Goal: Information Seeking & Learning: Learn about a topic

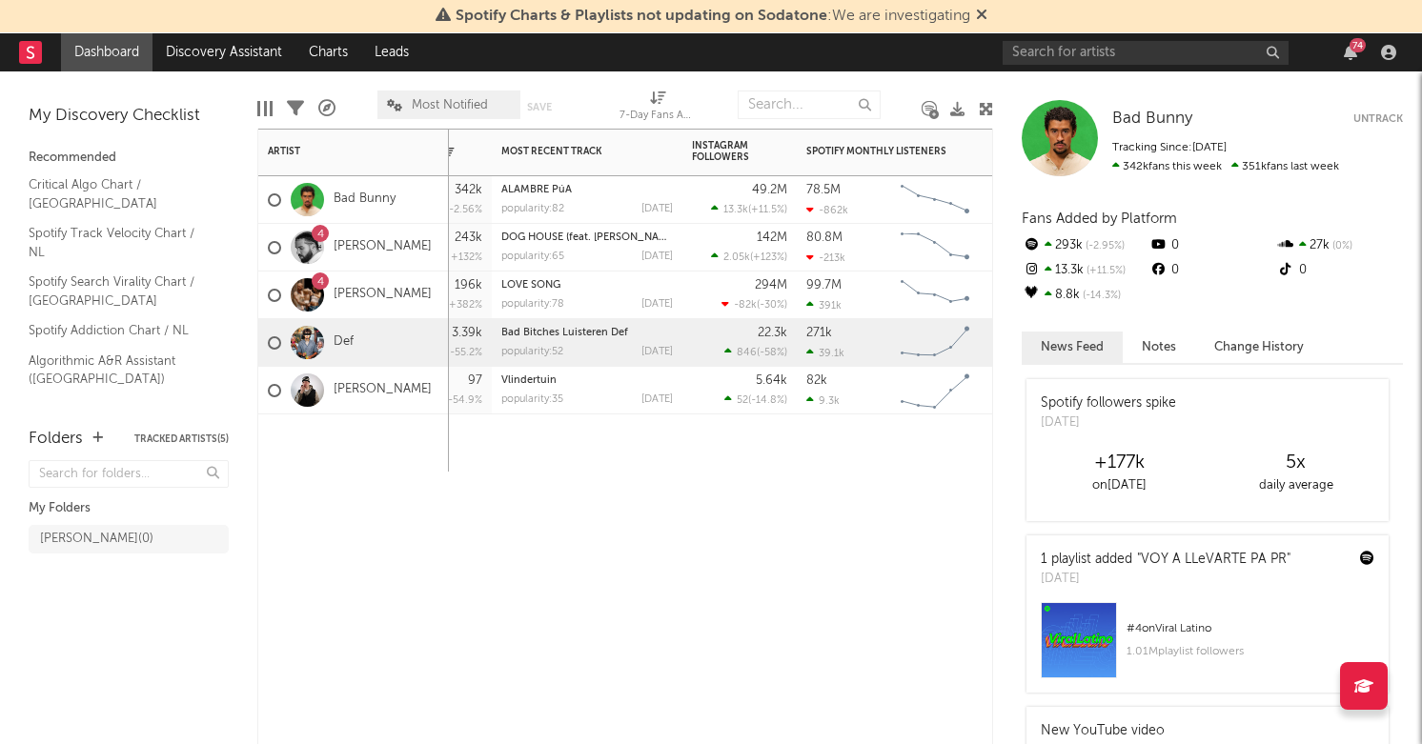
click at [853, 351] on div "271k 39.1k" at bounding box center [849, 343] width 86 height 48
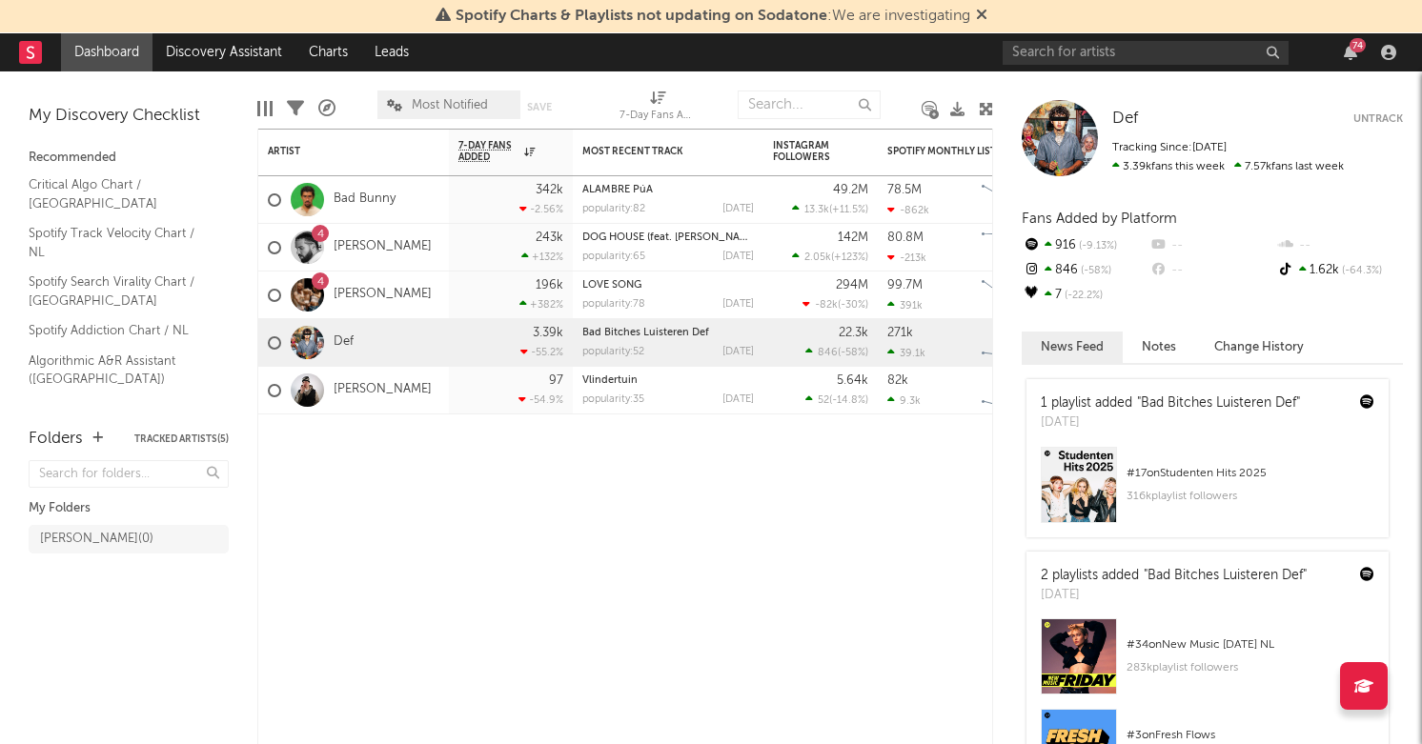
click at [229, 29] on div "Spotify Charts & Playlists not updating on Sodatone : We are investigating" at bounding box center [711, 16] width 1422 height 33
click at [220, 46] on link "Discovery Assistant" at bounding box center [224, 52] width 143 height 38
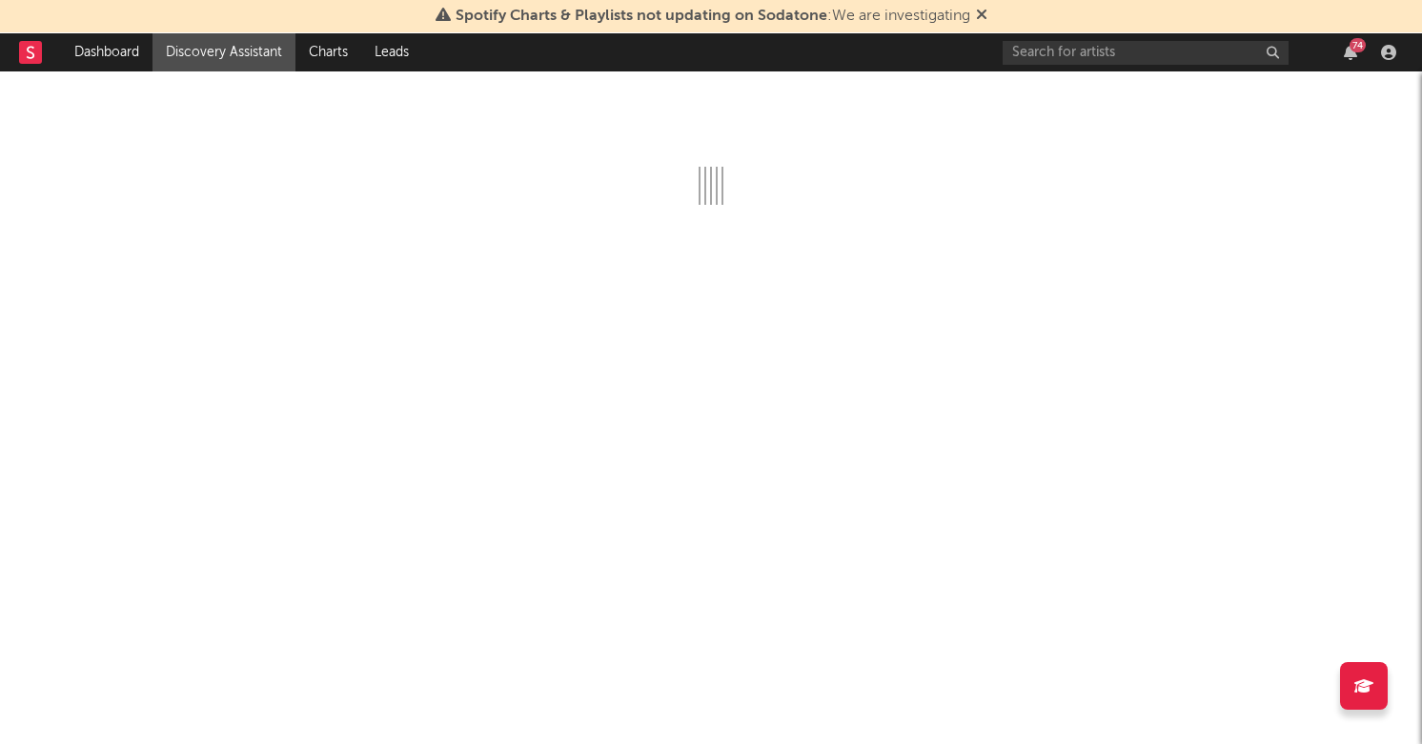
click at [981, 20] on icon at bounding box center [981, 14] width 11 height 15
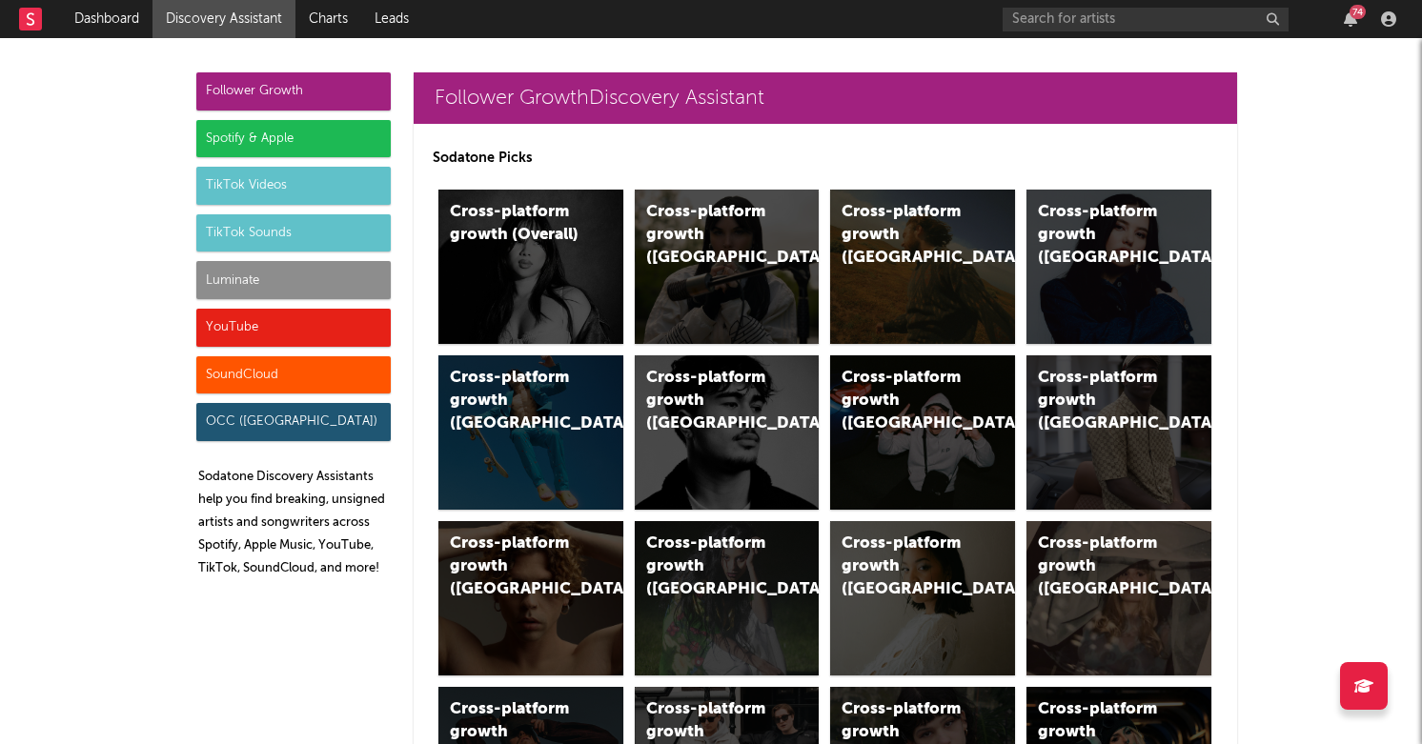
click at [294, 188] on div "TikTok Videos" at bounding box center [293, 186] width 194 height 38
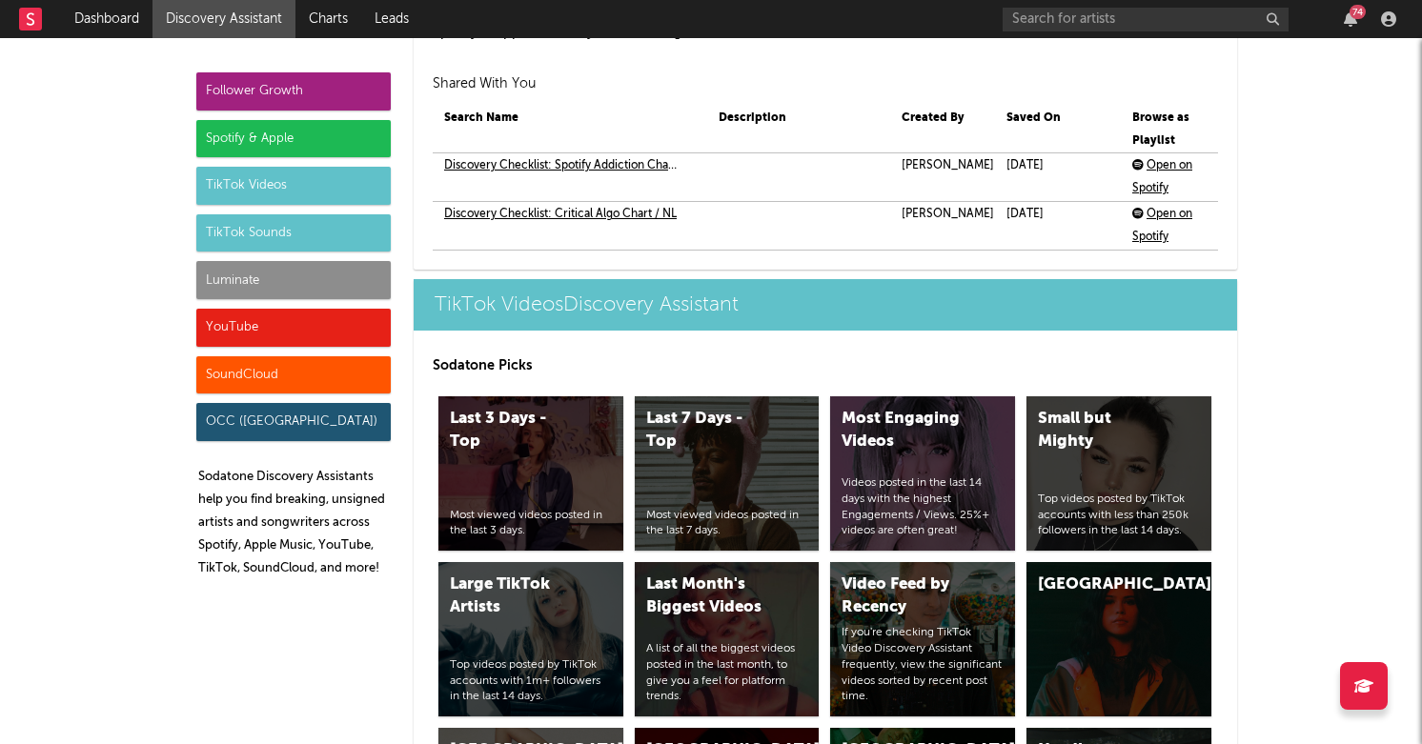
scroll to position [4554, 0]
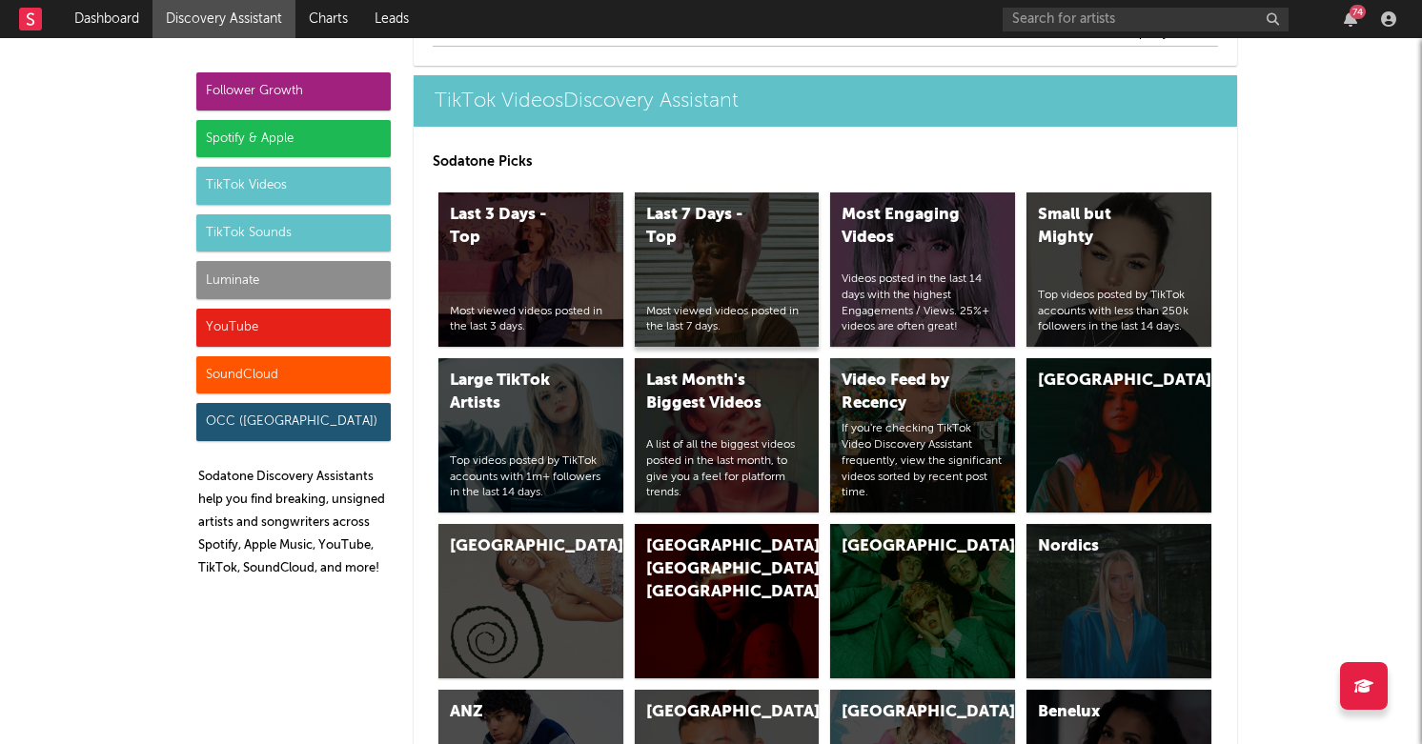
click at [739, 245] on div "Last 7 Days - Top" at bounding box center [711, 227] width 130 height 46
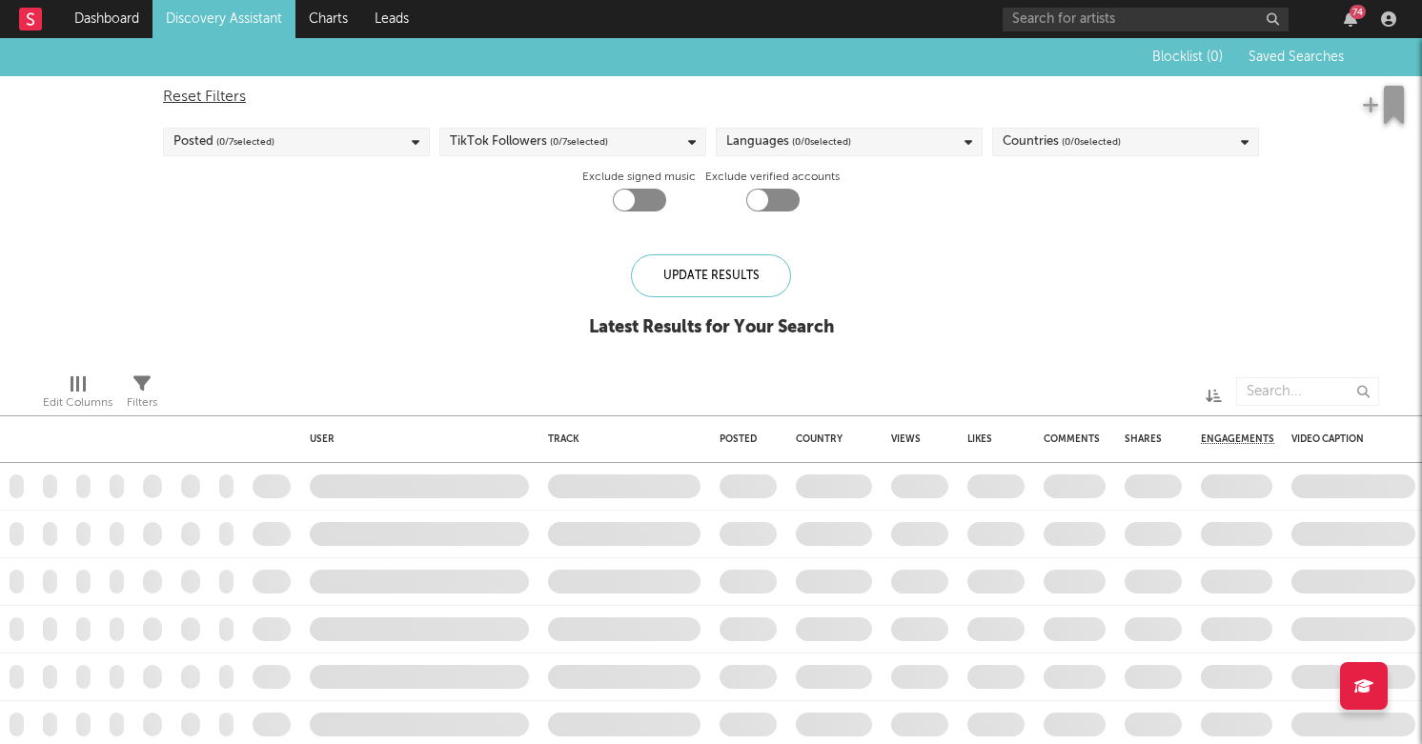
checkbox input "true"
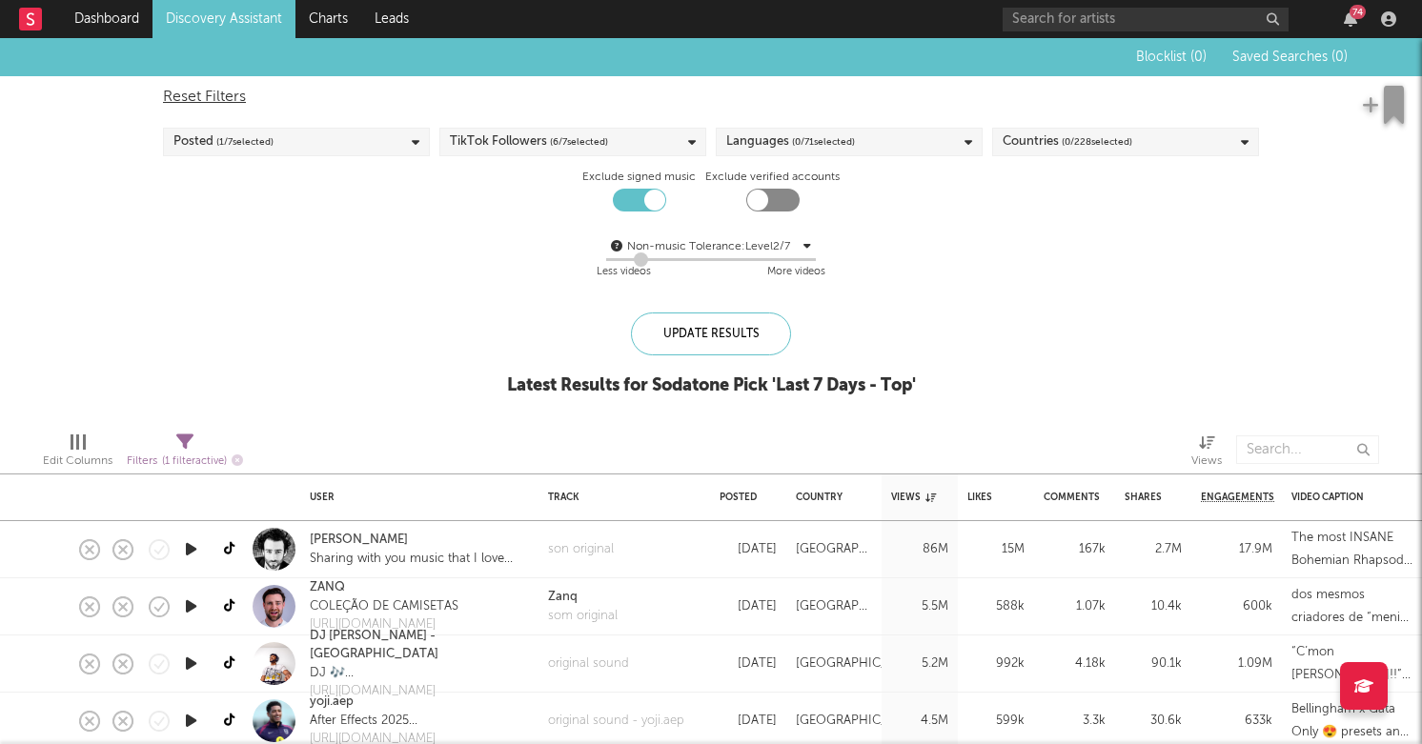
click at [824, 161] on div "Reset Filters Posted ( 1 / 7 selected) TikTok Followers ( 6 / 7 selected) Langu…" at bounding box center [710, 184] width 1115 height 217
click at [831, 154] on div "Languages ( 0 / 71 selected)" at bounding box center [849, 142] width 267 height 29
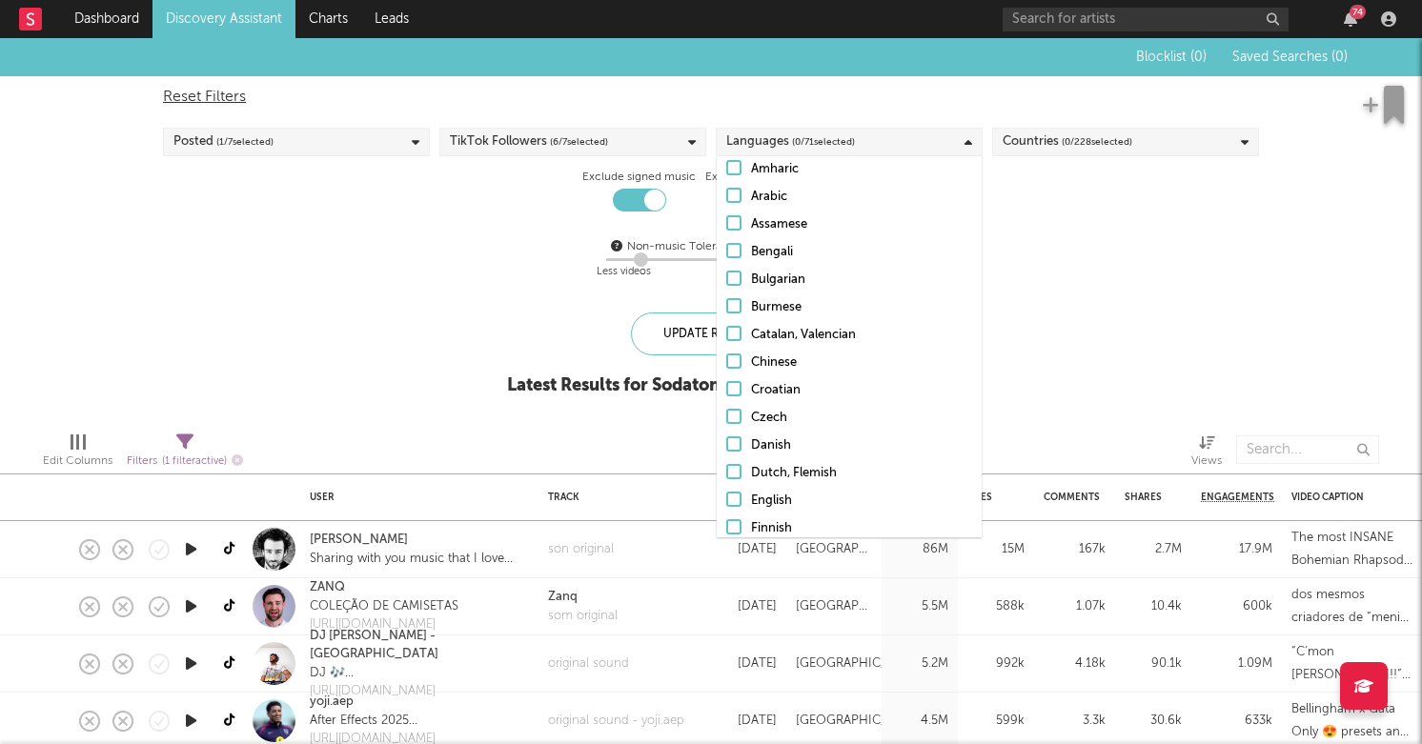
click at [771, 518] on div "Finnish" at bounding box center [861, 529] width 221 height 23
click at [726, 518] on input "Finnish" at bounding box center [726, 529] width 0 height 23
click at [777, 478] on div "Dutch, Flemish" at bounding box center [861, 470] width 221 height 23
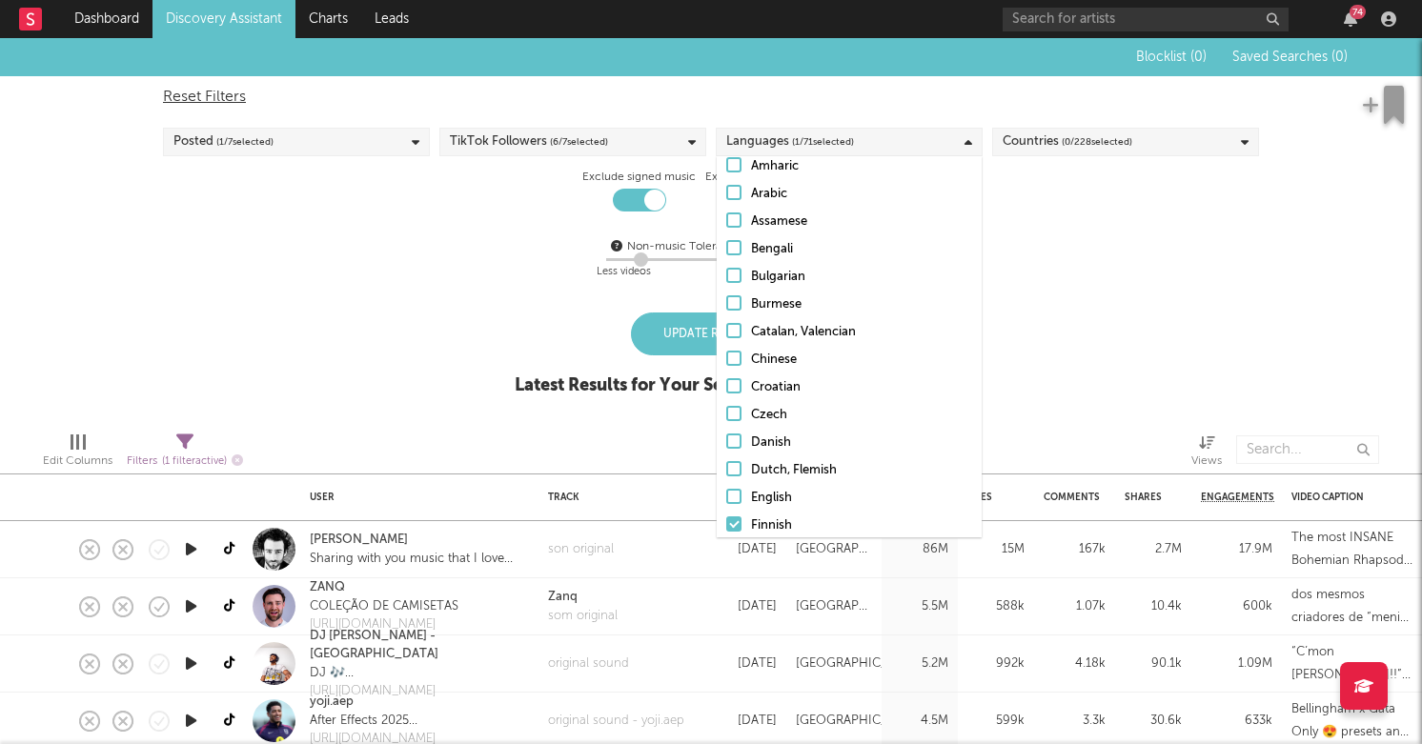
click at [726, 478] on input "Dutch, Flemish" at bounding box center [726, 470] width 0 height 23
click at [766, 505] on div "English" at bounding box center [861, 498] width 221 height 23
click at [726, 505] on input "English" at bounding box center [726, 498] width 0 height 23
click at [764, 497] on div "English" at bounding box center [861, 498] width 221 height 23
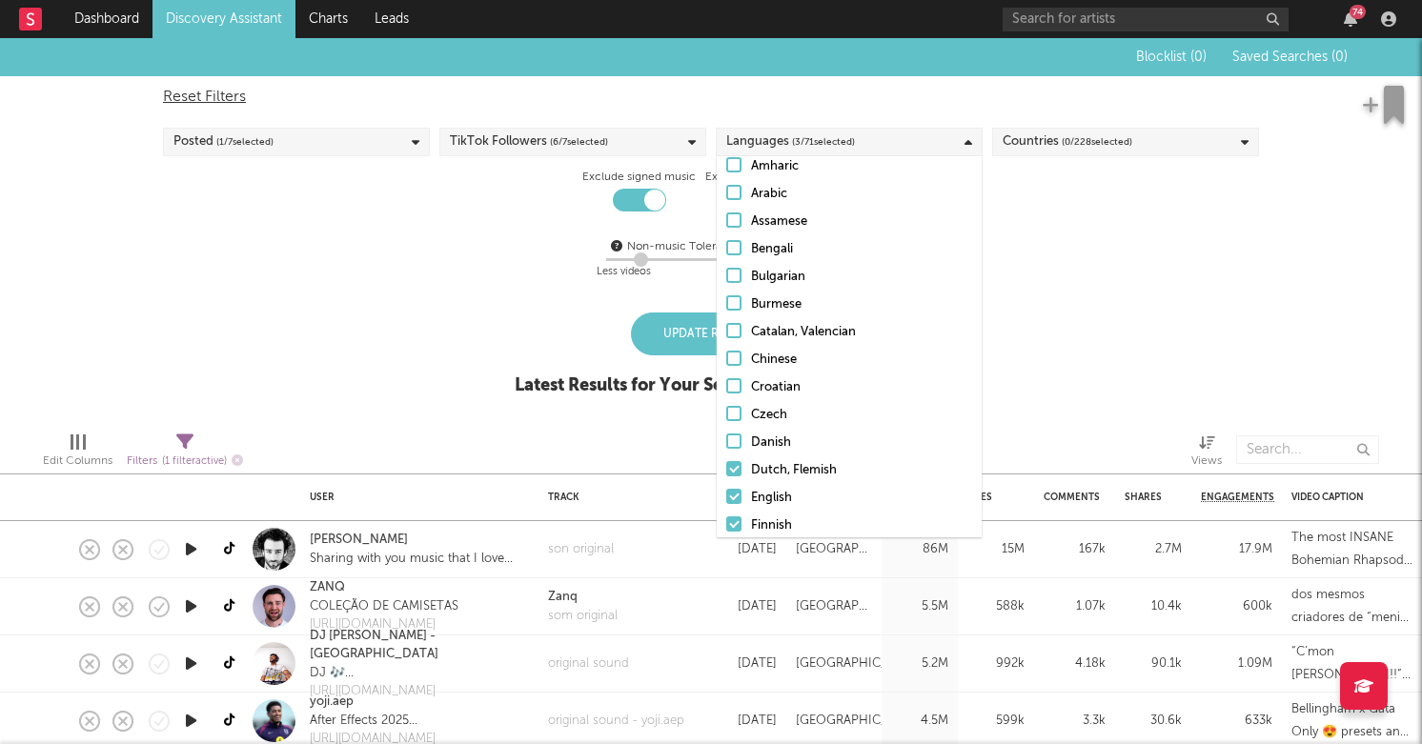
click at [726, 497] on input "English" at bounding box center [726, 498] width 0 height 23
click at [764, 516] on div "Finnish" at bounding box center [861, 526] width 221 height 23
click at [726, 516] on input "Finnish" at bounding box center [726, 526] width 0 height 23
click at [1038, 258] on div "Non-music Tolerance: Level 2 / 7 2 Less videos More videos" at bounding box center [711, 259] width 1096 height 49
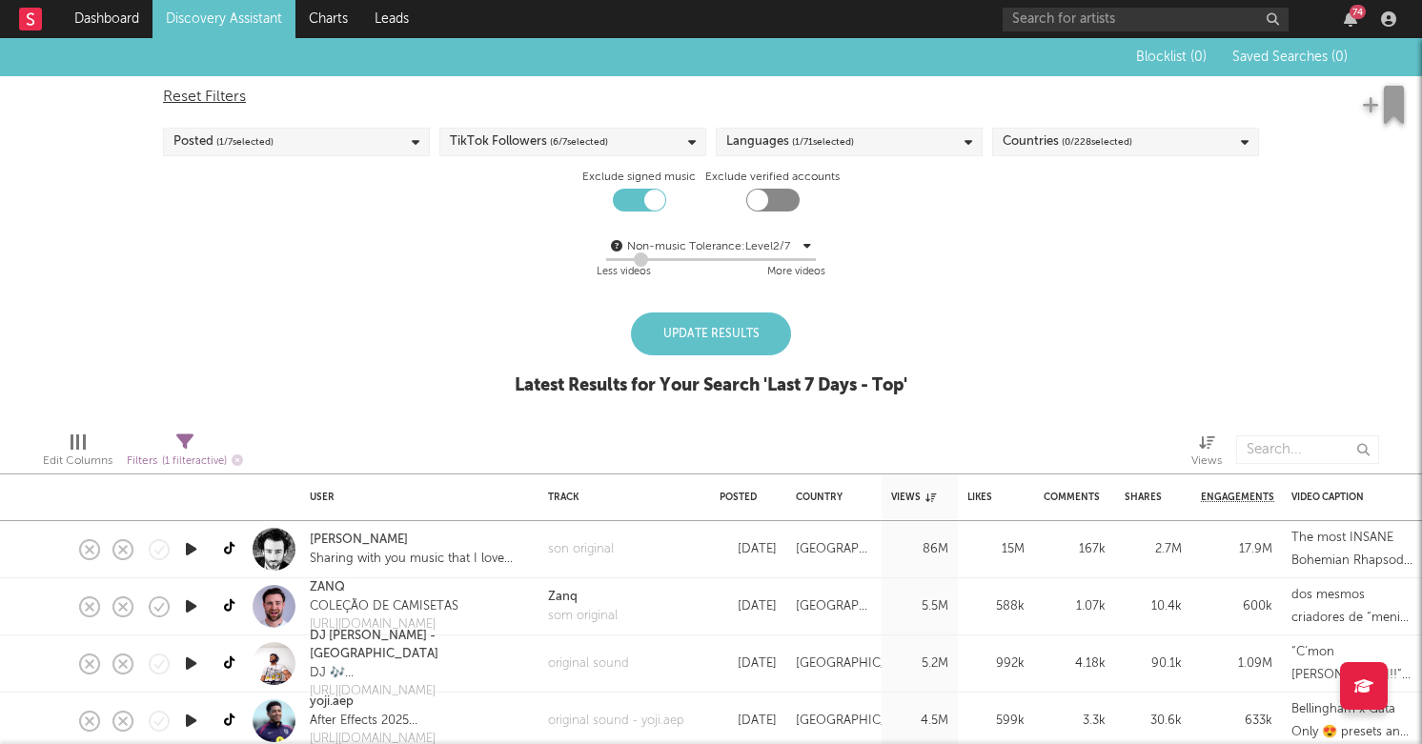
click at [1053, 138] on div "Countries ( 0 / 228 selected)" at bounding box center [1068, 142] width 130 height 23
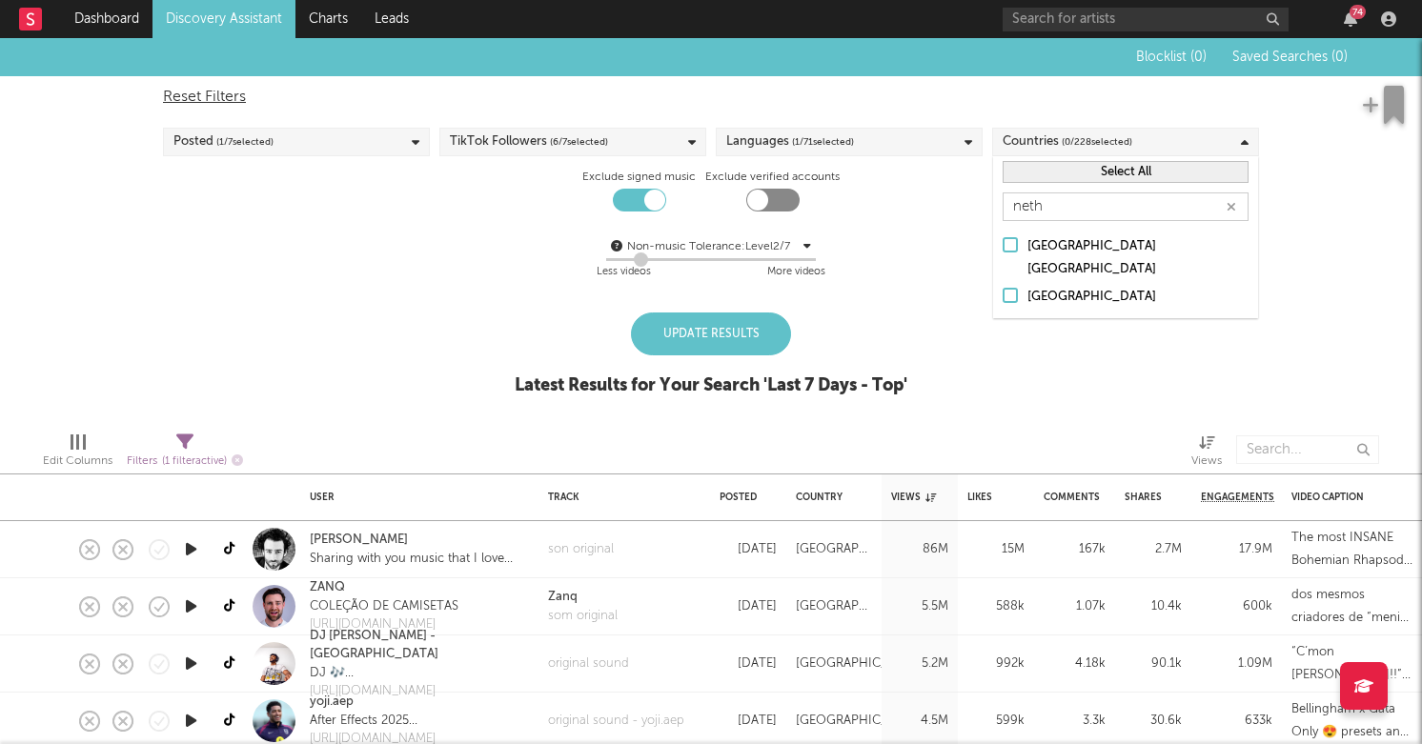
type input "neth"
click at [1080, 286] on div "[GEOGRAPHIC_DATA]" at bounding box center [1138, 297] width 221 height 23
click at [1003, 286] on input "[GEOGRAPHIC_DATA]" at bounding box center [1003, 297] width 0 height 23
click at [659, 167] on label "Exclude signed music" at bounding box center [638, 177] width 113 height 23
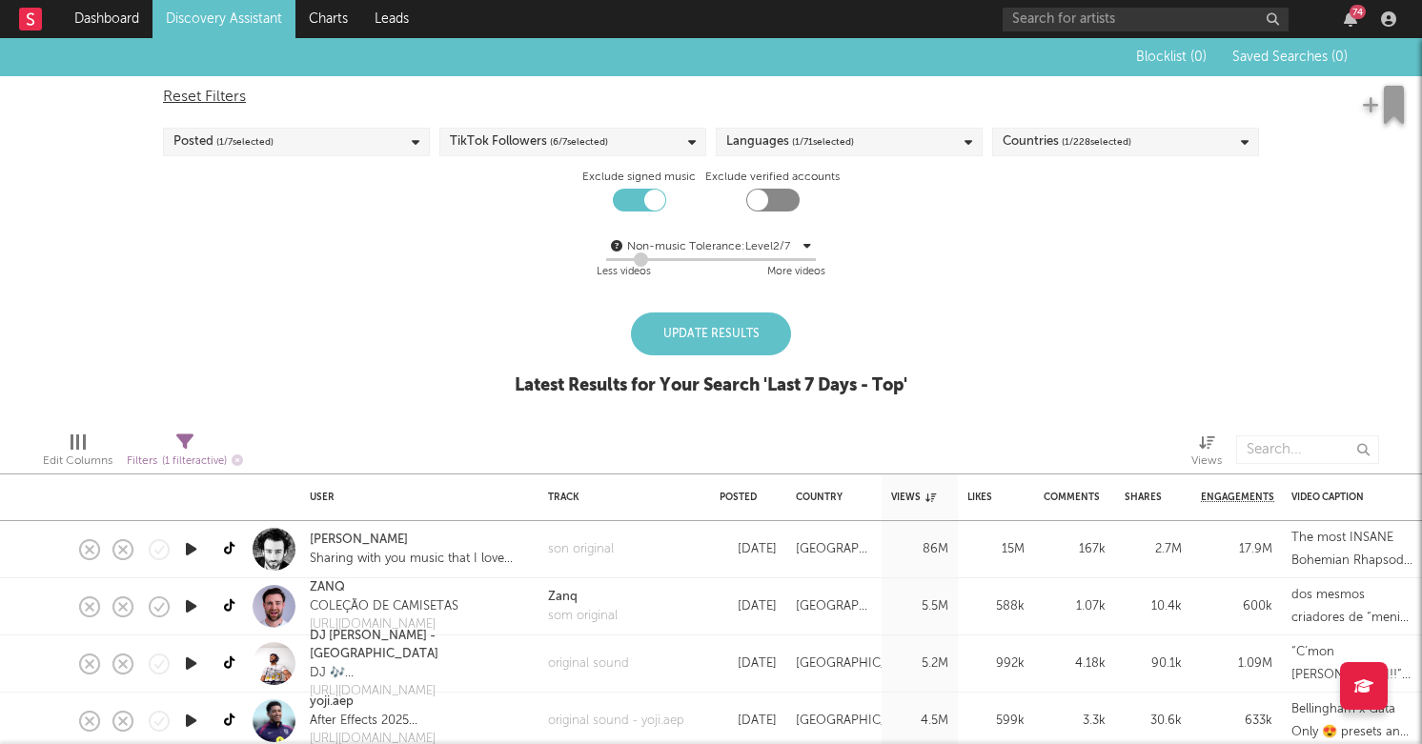
click at [209, 135] on div "Posted ( 1 / 7 selected)" at bounding box center [223, 142] width 100 height 23
click at [366, 100] on div "Reset Filters" at bounding box center [711, 97] width 1096 height 23
checkbox input "false"
click at [321, 139] on div "Posted ( 0 / 7 selected)" at bounding box center [296, 142] width 267 height 29
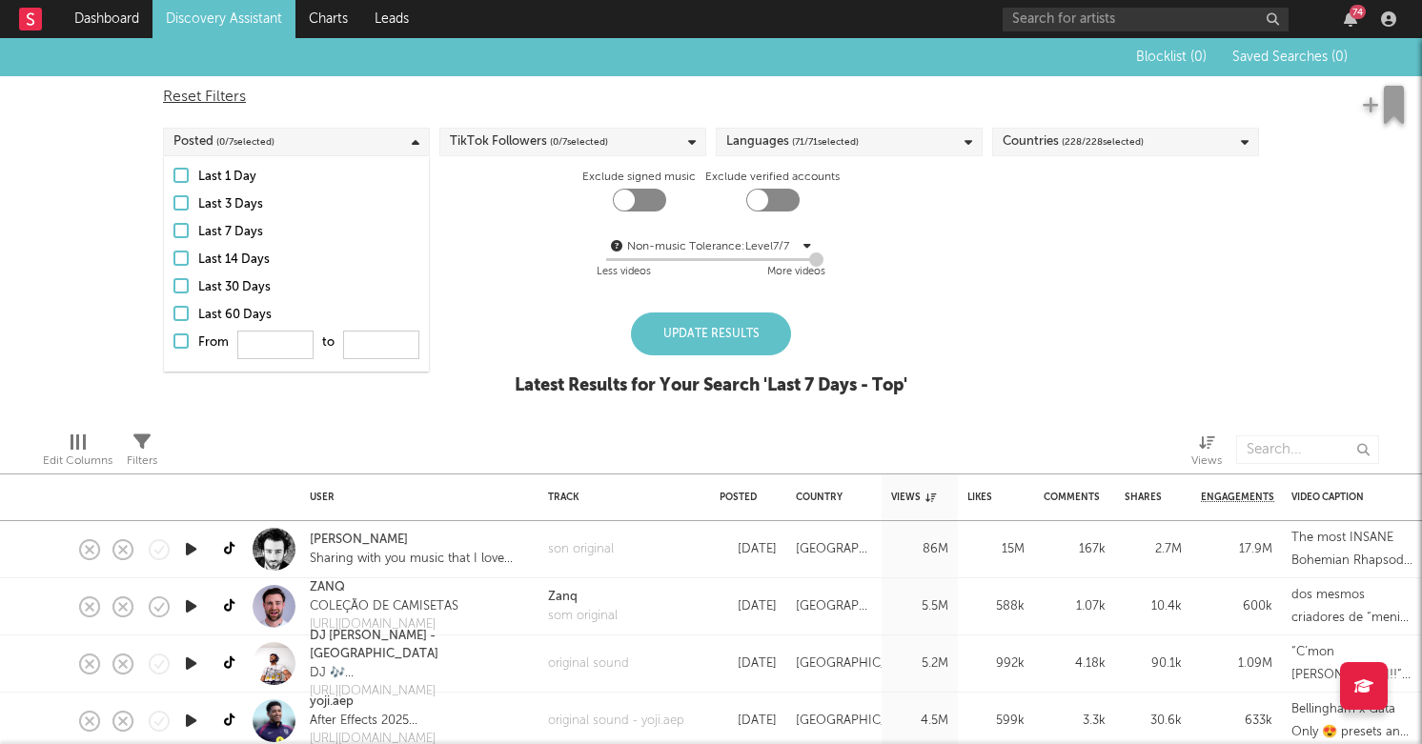
click at [221, 255] on div "Last 14 Days" at bounding box center [308, 260] width 221 height 23
click at [173, 255] on input "Last 14 Days" at bounding box center [173, 260] width 0 height 23
click at [579, 153] on div "TikTok Followers ( 0 / 7 selected)" at bounding box center [572, 142] width 267 height 29
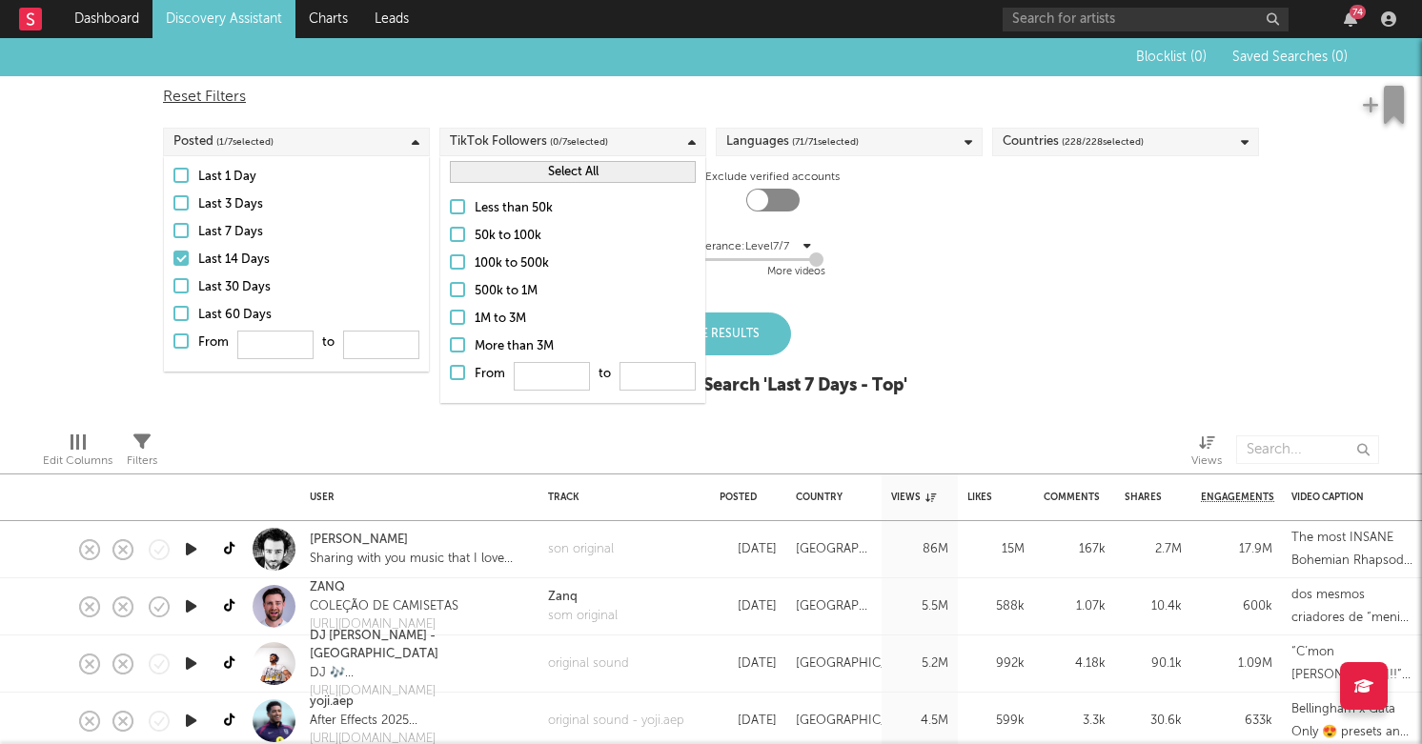
click at [517, 208] on div "Less than 50k" at bounding box center [585, 208] width 221 height 23
click at [450, 208] on input "Less than 50k" at bounding box center [450, 208] width 0 height 23
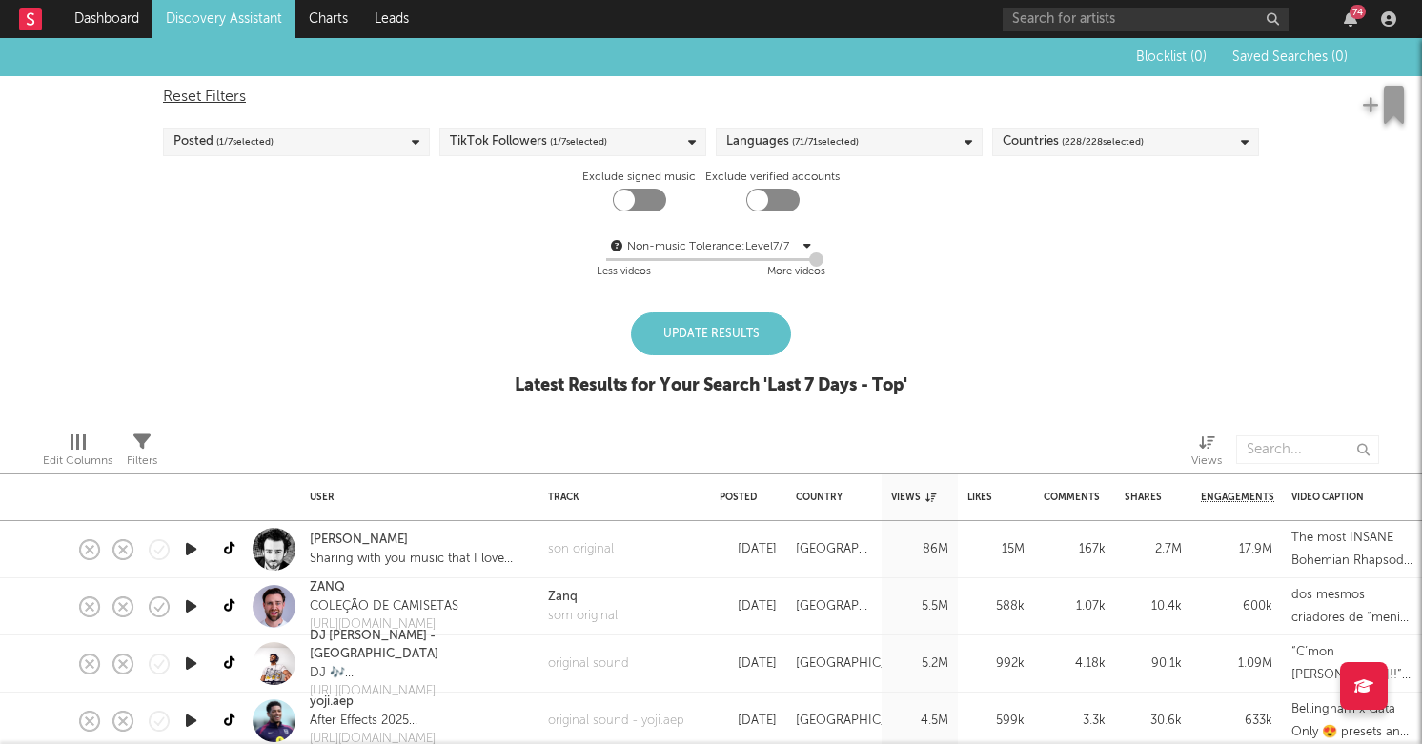
click at [866, 300] on div "Blocklist ( 0 ) Saved Searches ( 0 ) Reset Filters Posted ( 1 / 7 selected) Tik…" at bounding box center [711, 227] width 1422 height 378
click at [754, 350] on div "Update Results" at bounding box center [711, 334] width 160 height 43
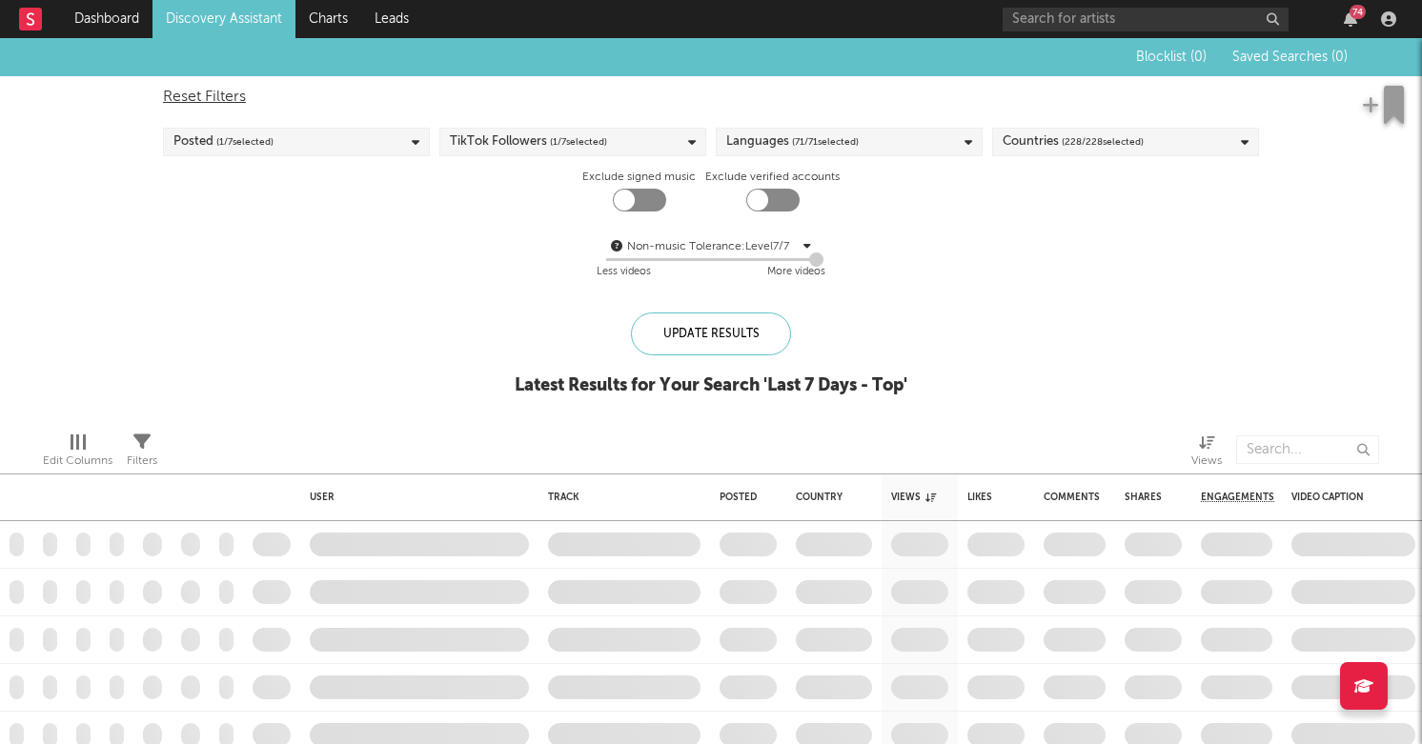
click at [836, 113] on div "Reset Filters Posted ( 1 / 7 selected) TikTok Followers ( 1 / 7 selected) Langu…" at bounding box center [710, 184] width 1115 height 217
click at [814, 131] on div "Languages ( 71 / 71 selected)" at bounding box center [792, 142] width 132 height 23
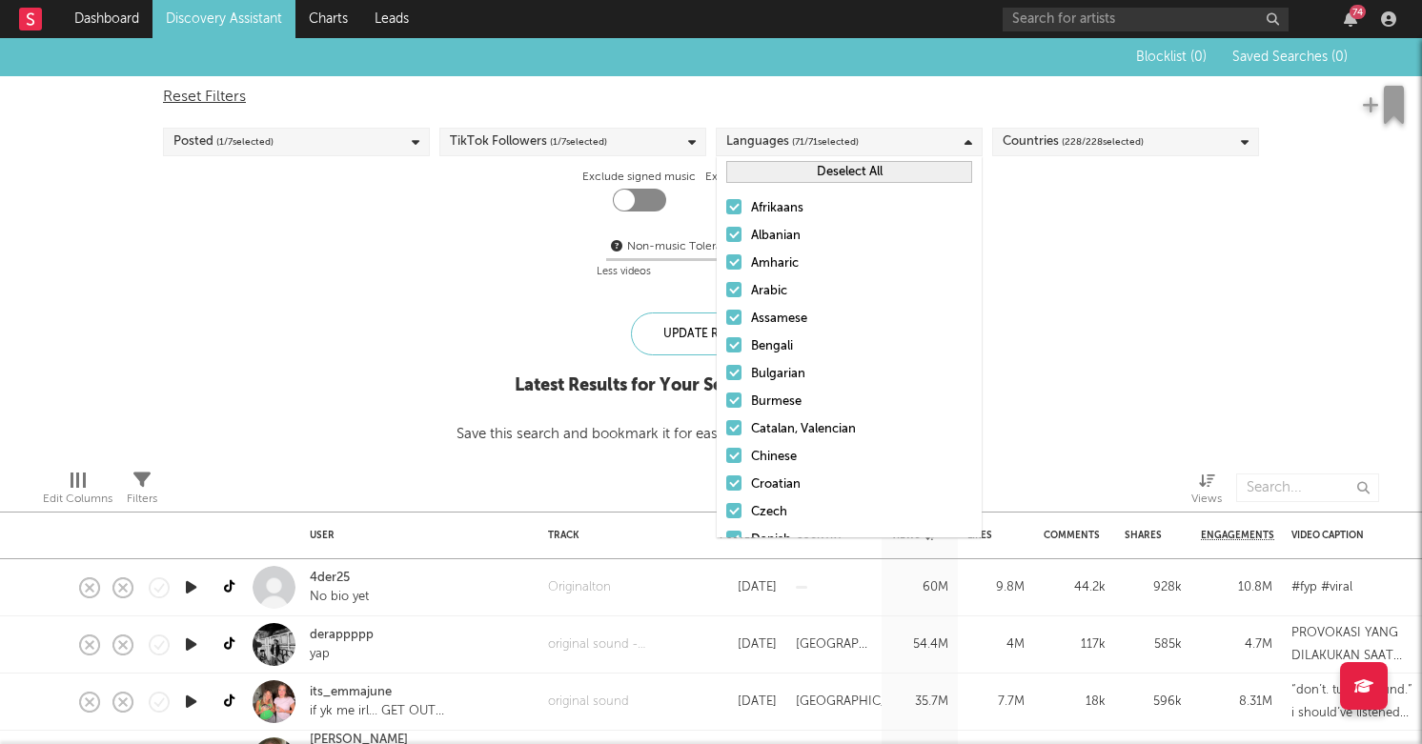
click at [780, 166] on button "Deselect All" at bounding box center [849, 172] width 246 height 22
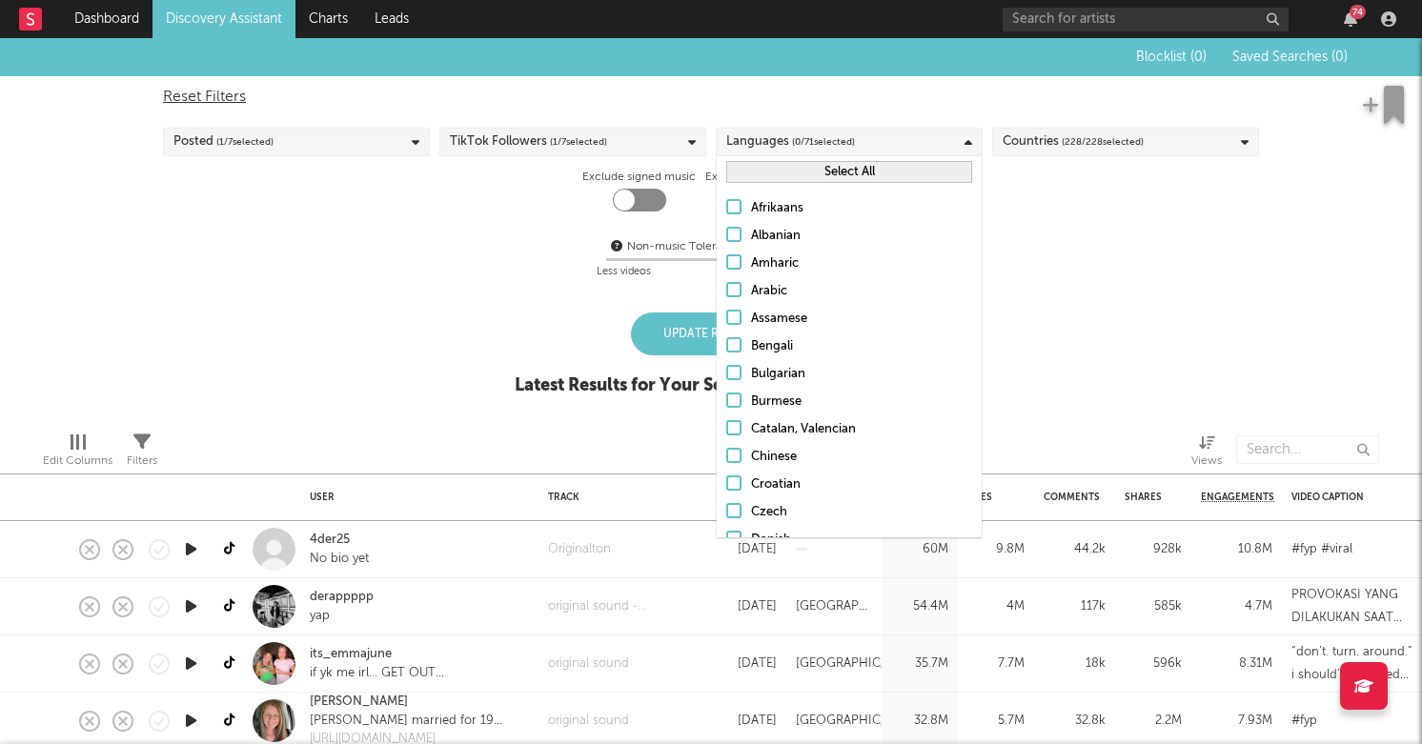
click at [780, 166] on button "Select All" at bounding box center [849, 172] width 246 height 22
click at [780, 166] on button "Deselect All" at bounding box center [849, 172] width 246 height 22
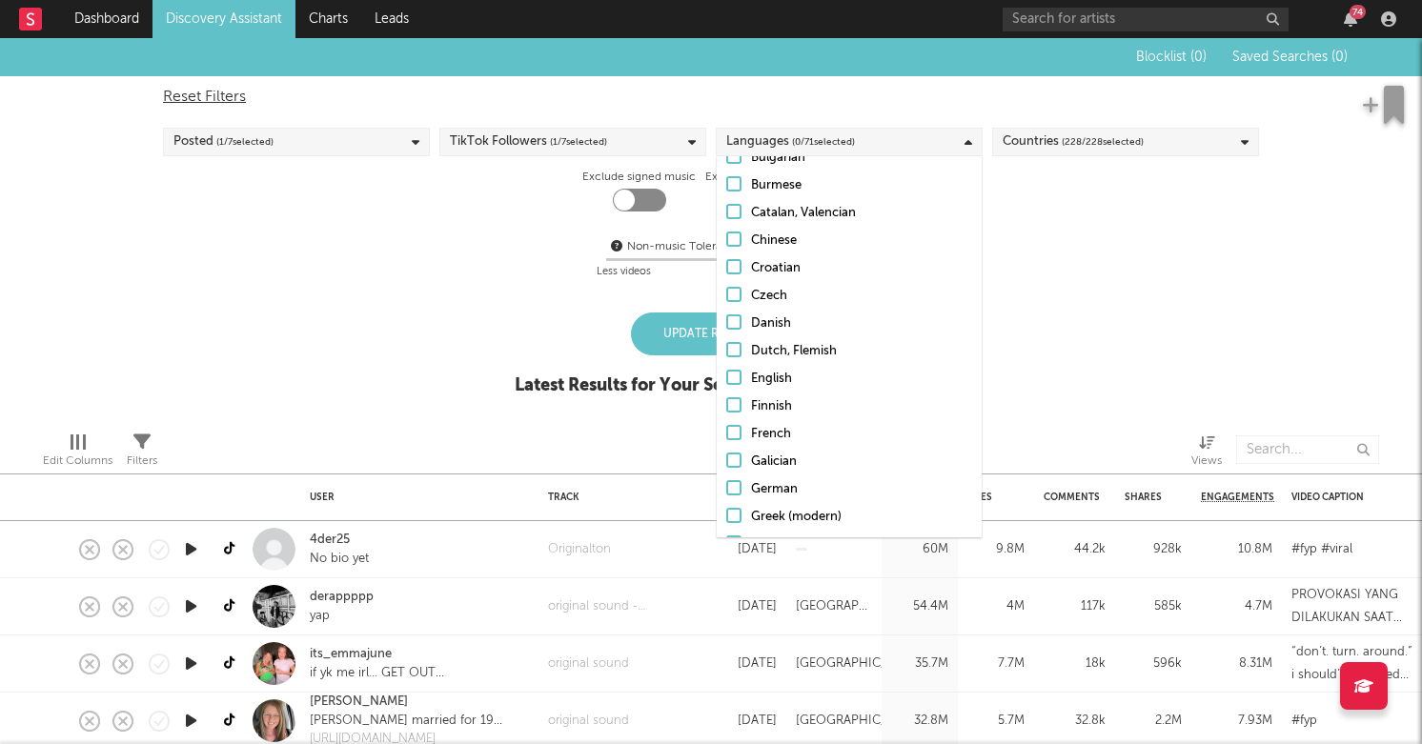
scroll to position [231, 0]
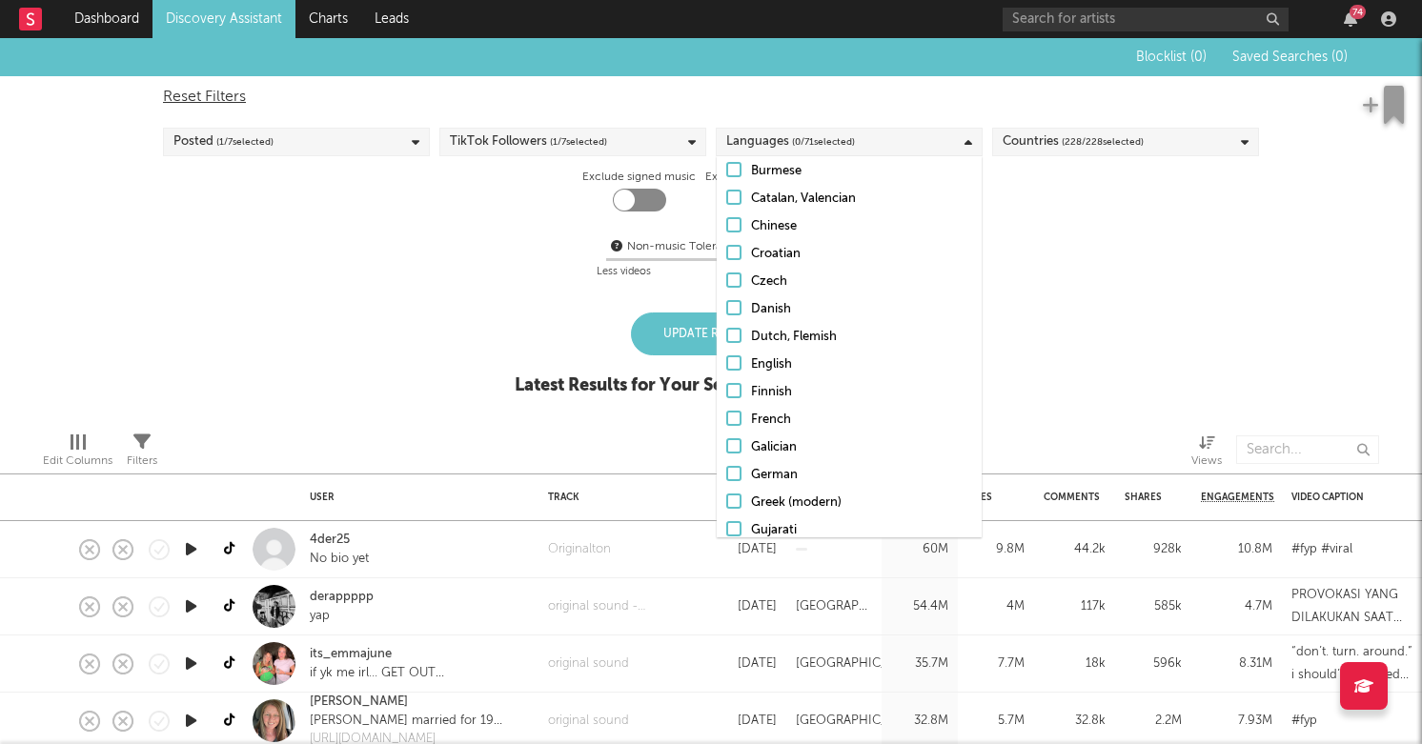
click at [762, 334] on div "Dutch, Flemish" at bounding box center [861, 337] width 221 height 23
click at [726, 334] on input "Dutch, Flemish" at bounding box center [726, 337] width 0 height 23
click at [628, 285] on div "Non-music Tolerance: Level 7 / 7 7 Less videos More videos" at bounding box center [711, 257] width 1096 height 72
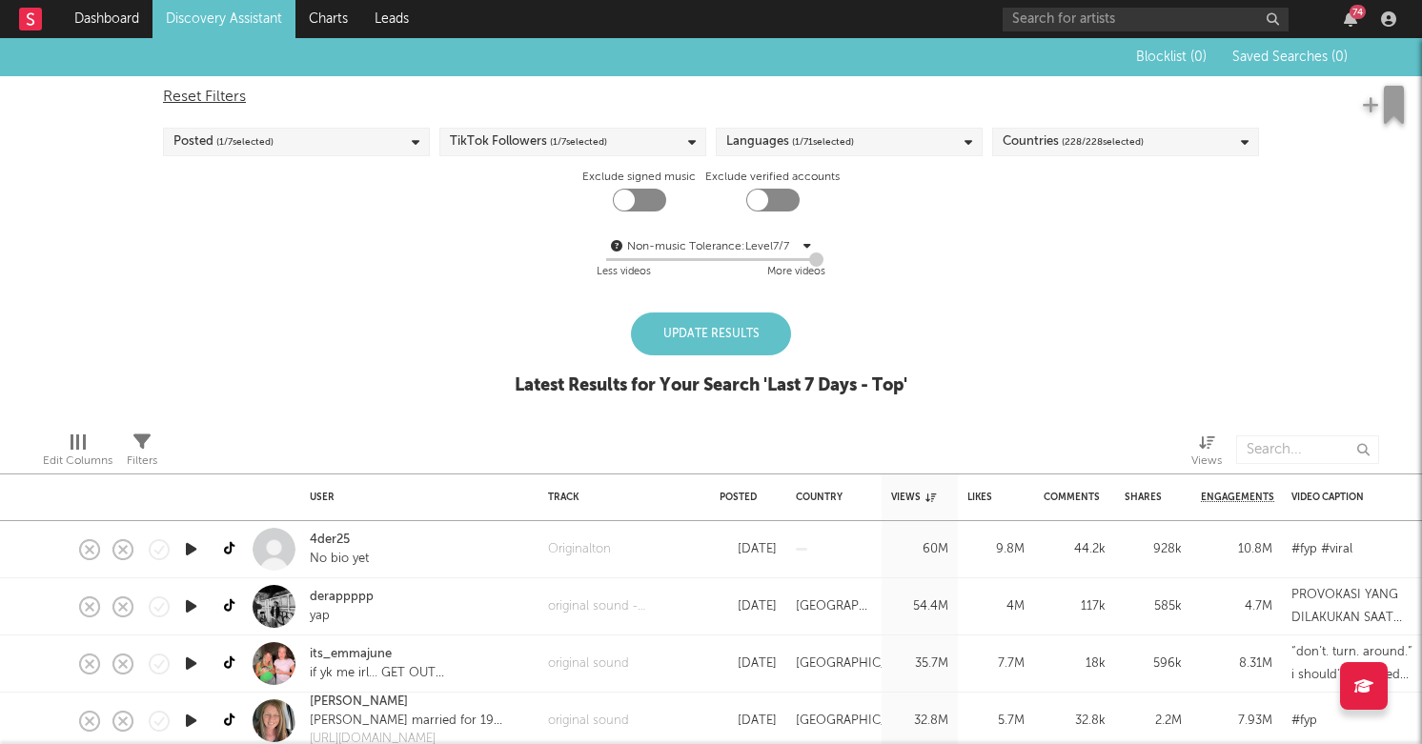
click at [650, 307] on div "Blocklist ( 0 ) Saved Searches ( 0 ) Reset Filters Posted ( 1 / 7 selected) Tik…" at bounding box center [711, 227] width 1422 height 378
click at [650, 321] on div "Update Results" at bounding box center [711, 334] width 160 height 43
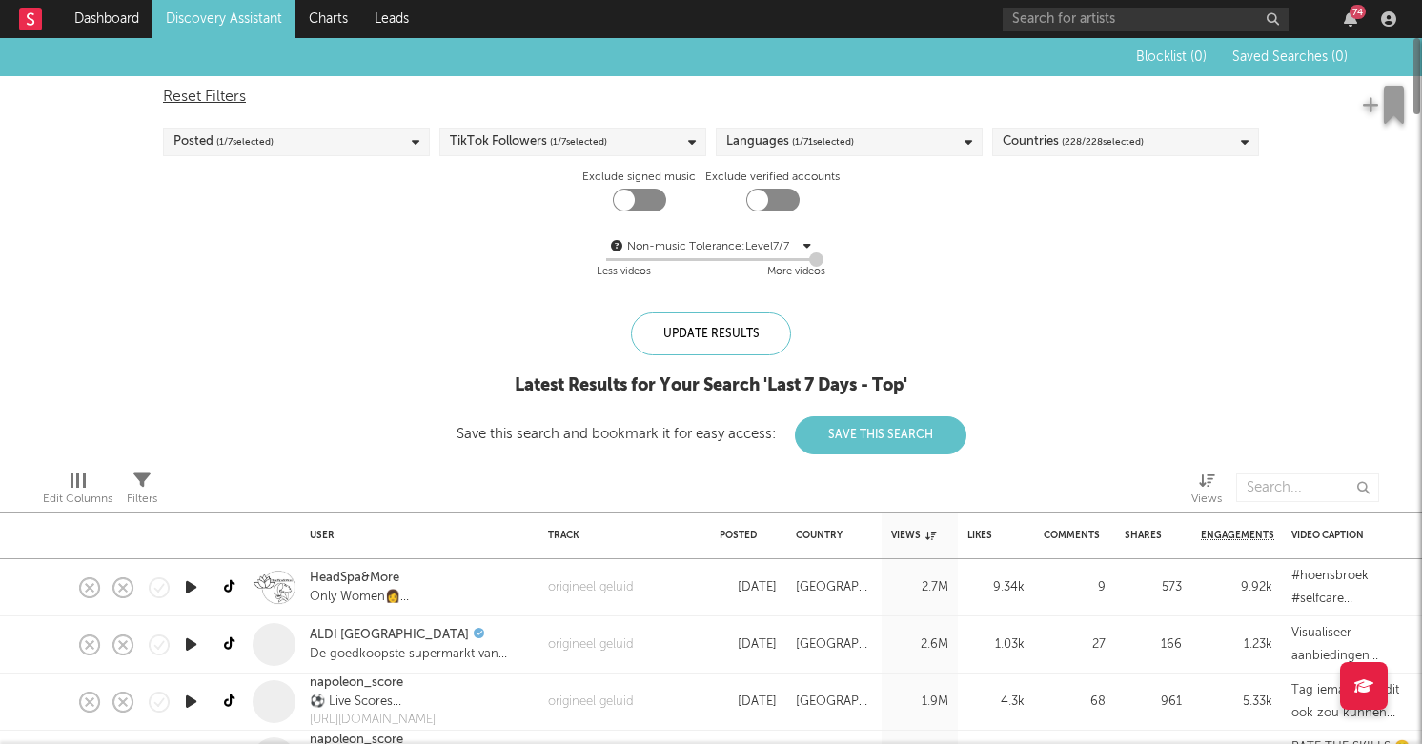
click at [1059, 136] on div "Countries ( 228 / 228 selected)" at bounding box center [1073, 142] width 141 height 23
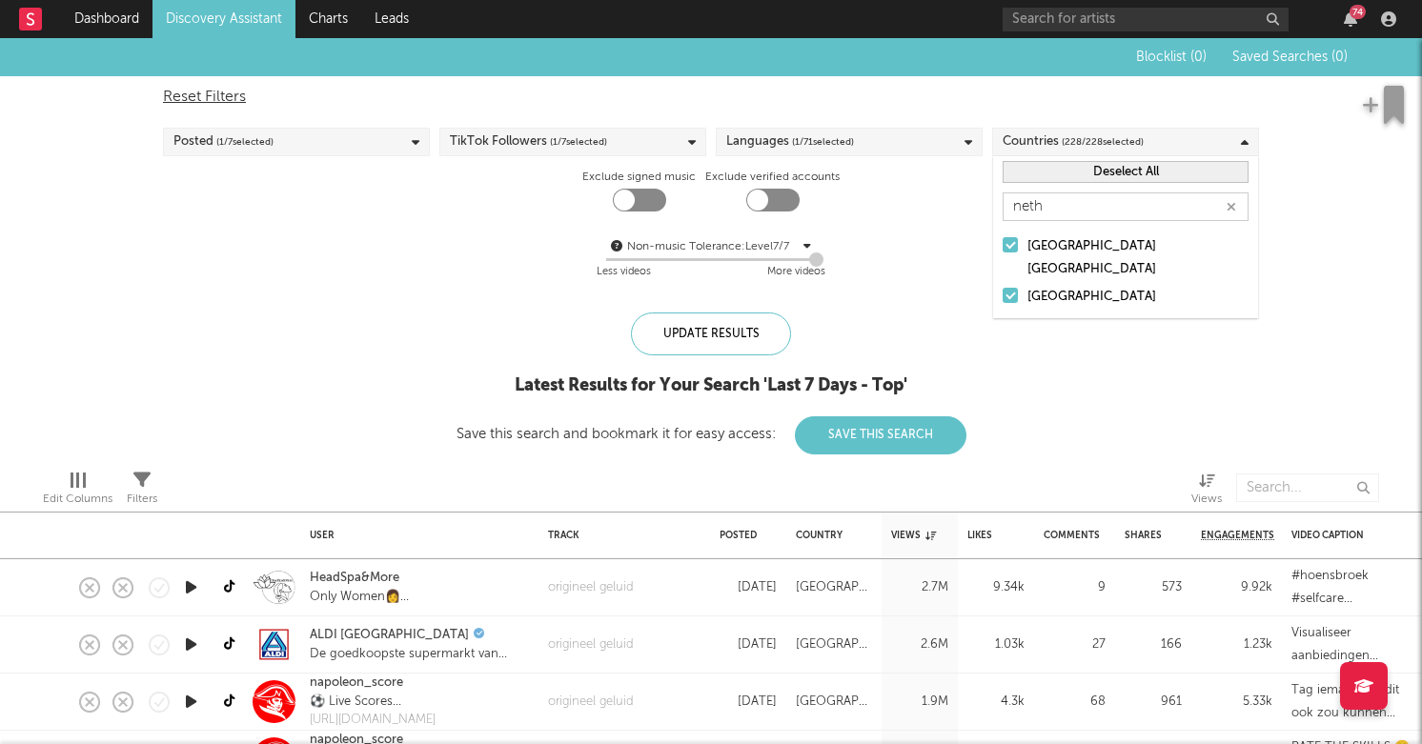
click at [1056, 247] on div "[GEOGRAPHIC_DATA] [GEOGRAPHIC_DATA]" at bounding box center [1138, 258] width 221 height 46
click at [1003, 247] on input "[GEOGRAPHIC_DATA] [GEOGRAPHIC_DATA]" at bounding box center [1003, 258] width 0 height 46
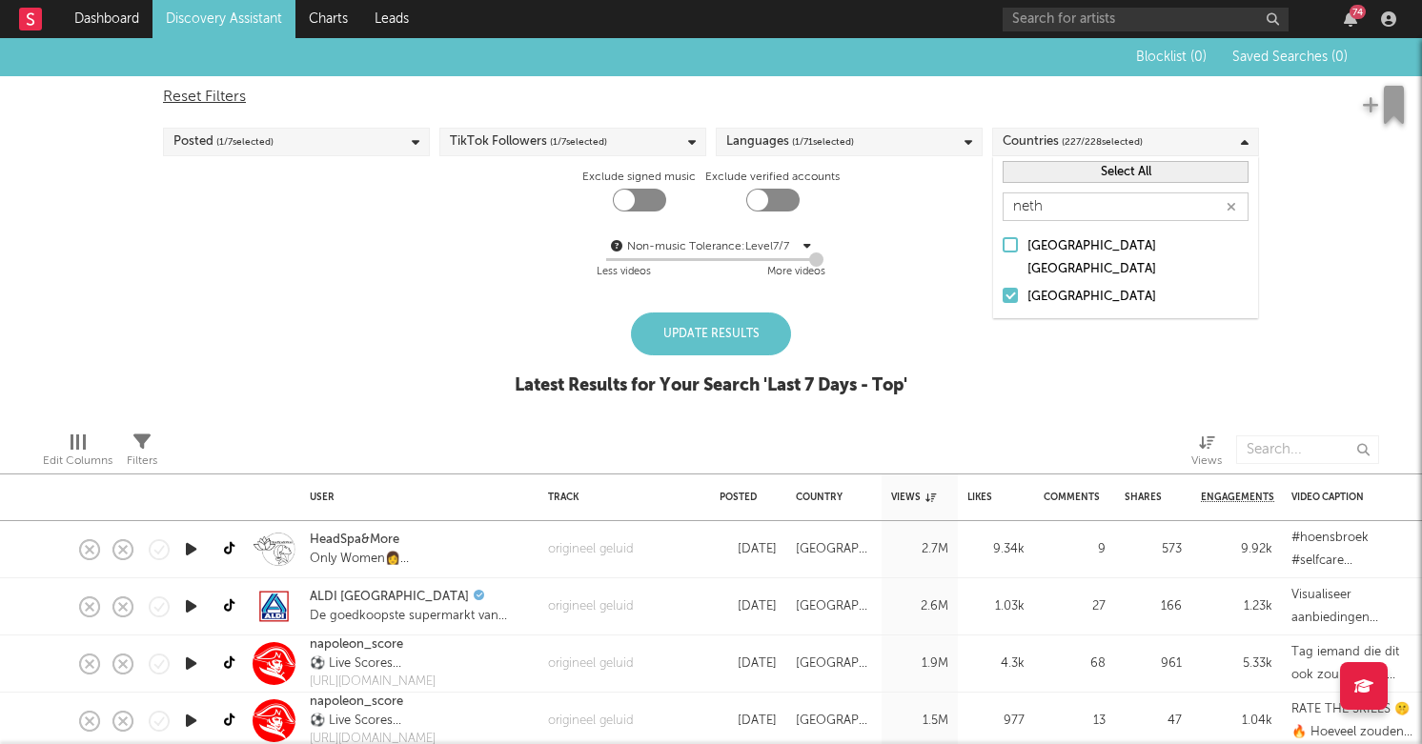
click at [1081, 179] on button "Select All" at bounding box center [1126, 172] width 246 height 22
click at [1081, 179] on button "Deselect All" at bounding box center [1126, 172] width 246 height 22
click at [1047, 286] on div "[GEOGRAPHIC_DATA]" at bounding box center [1138, 297] width 221 height 23
click at [1003, 286] on input "[GEOGRAPHIC_DATA]" at bounding box center [1003, 297] width 0 height 23
click at [1108, 396] on div "Blocklist ( 0 ) Saved Searches ( 0 ) Reset Filters Posted ( 1 / 7 selected) Tik…" at bounding box center [711, 227] width 1422 height 378
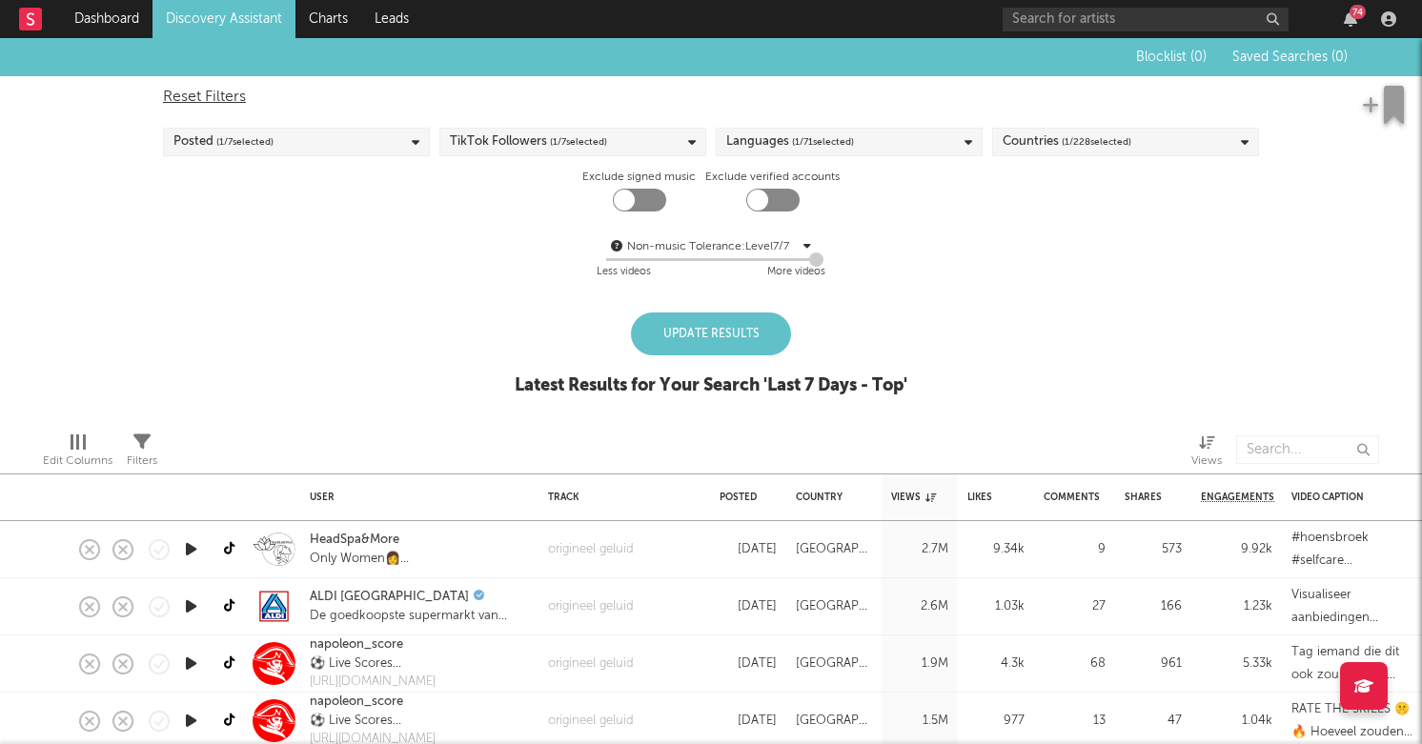
click at [698, 346] on div "Update Results" at bounding box center [711, 334] width 160 height 43
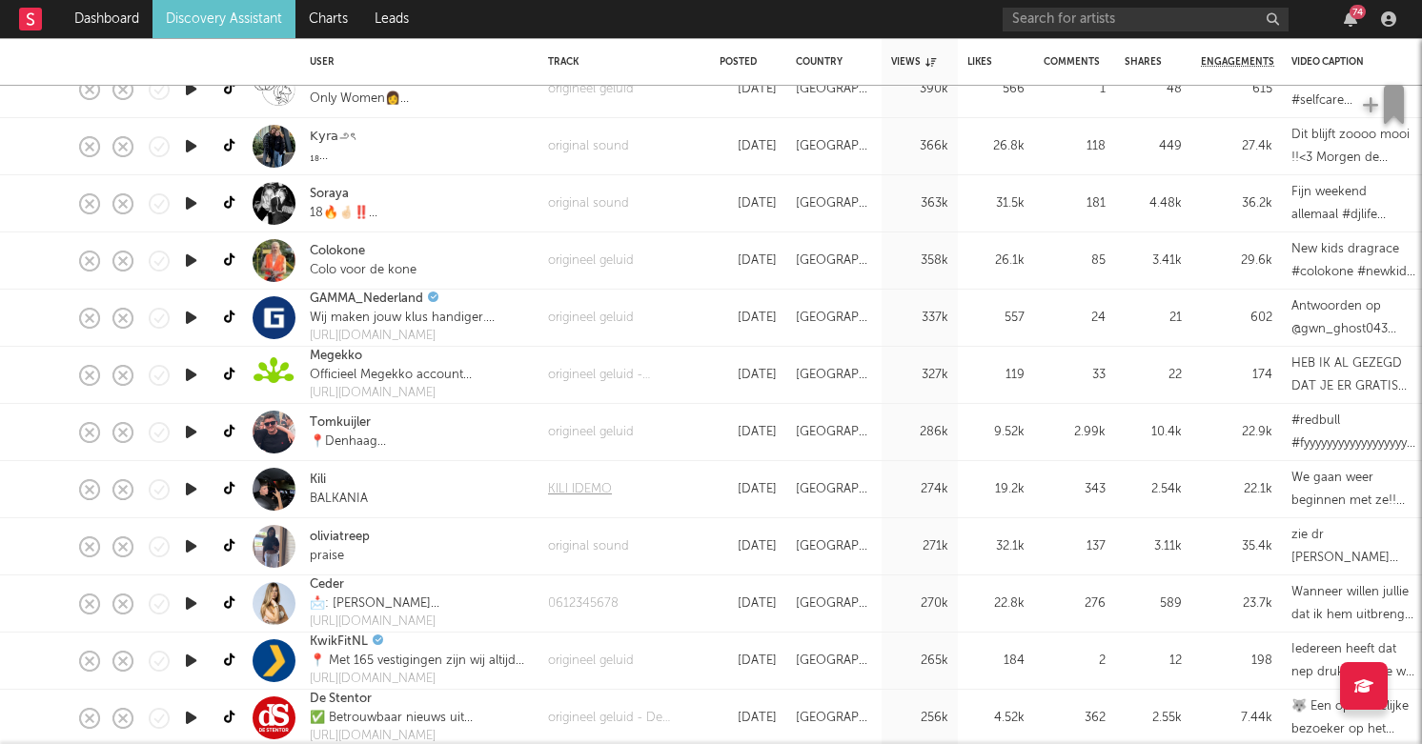
click at [584, 486] on div "KILI IDEMO" at bounding box center [580, 489] width 64 height 19
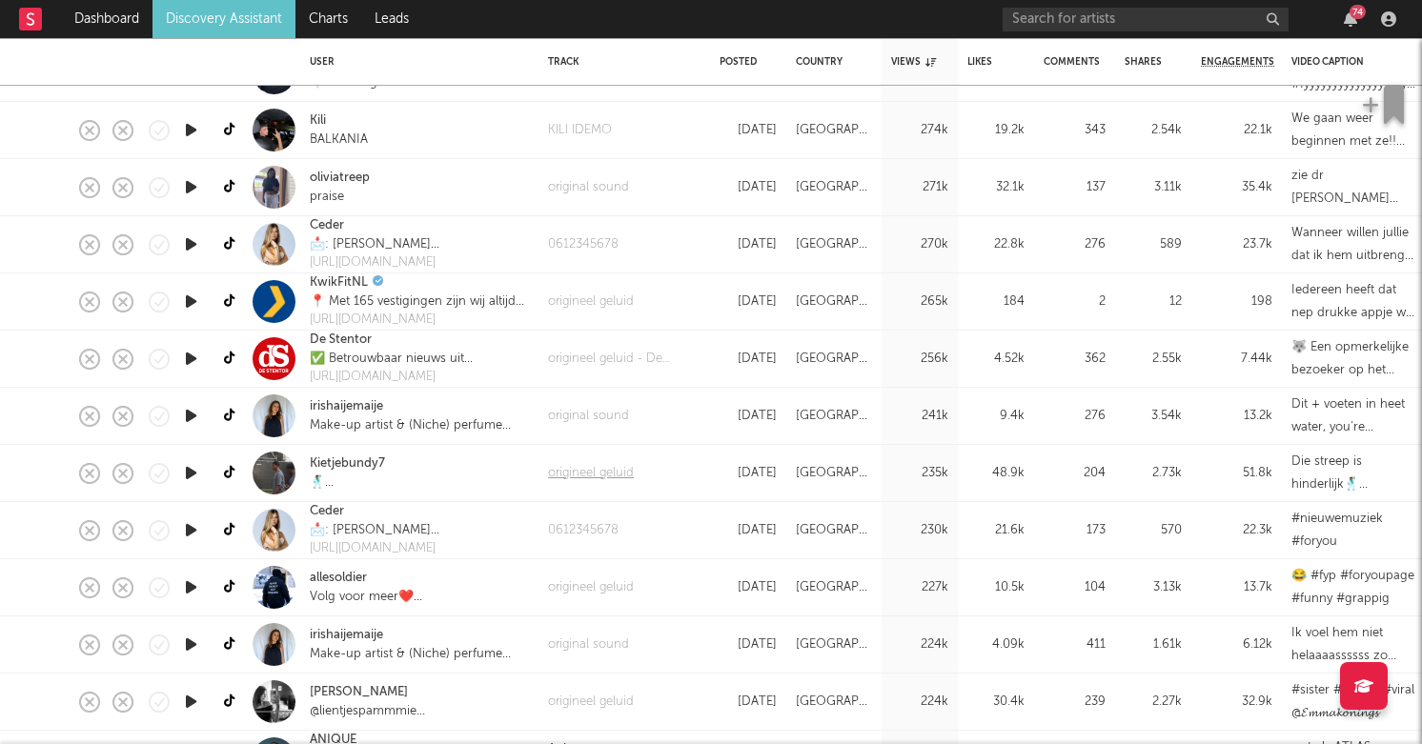
click at [564, 475] on div "origineel geluid" at bounding box center [591, 473] width 86 height 19
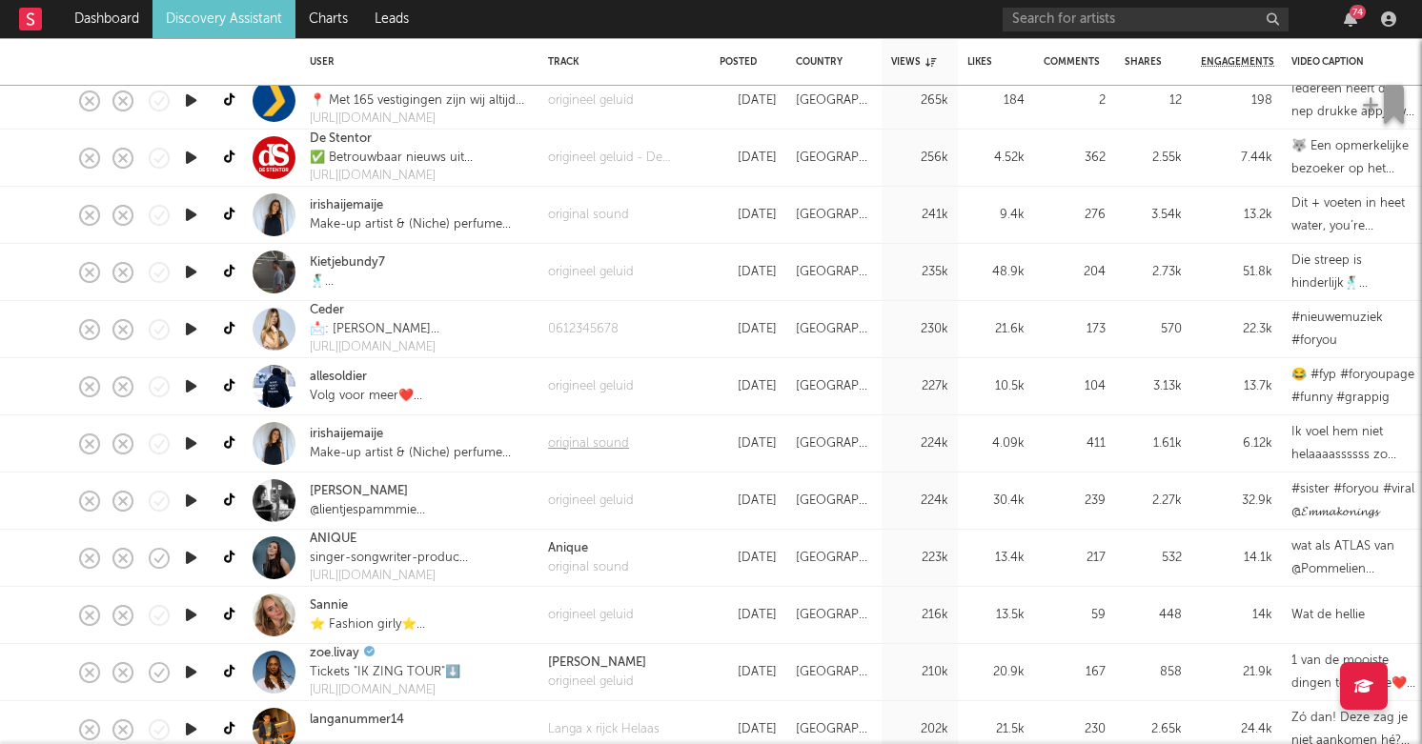
click at [594, 452] on div "original sound" at bounding box center [588, 444] width 81 height 19
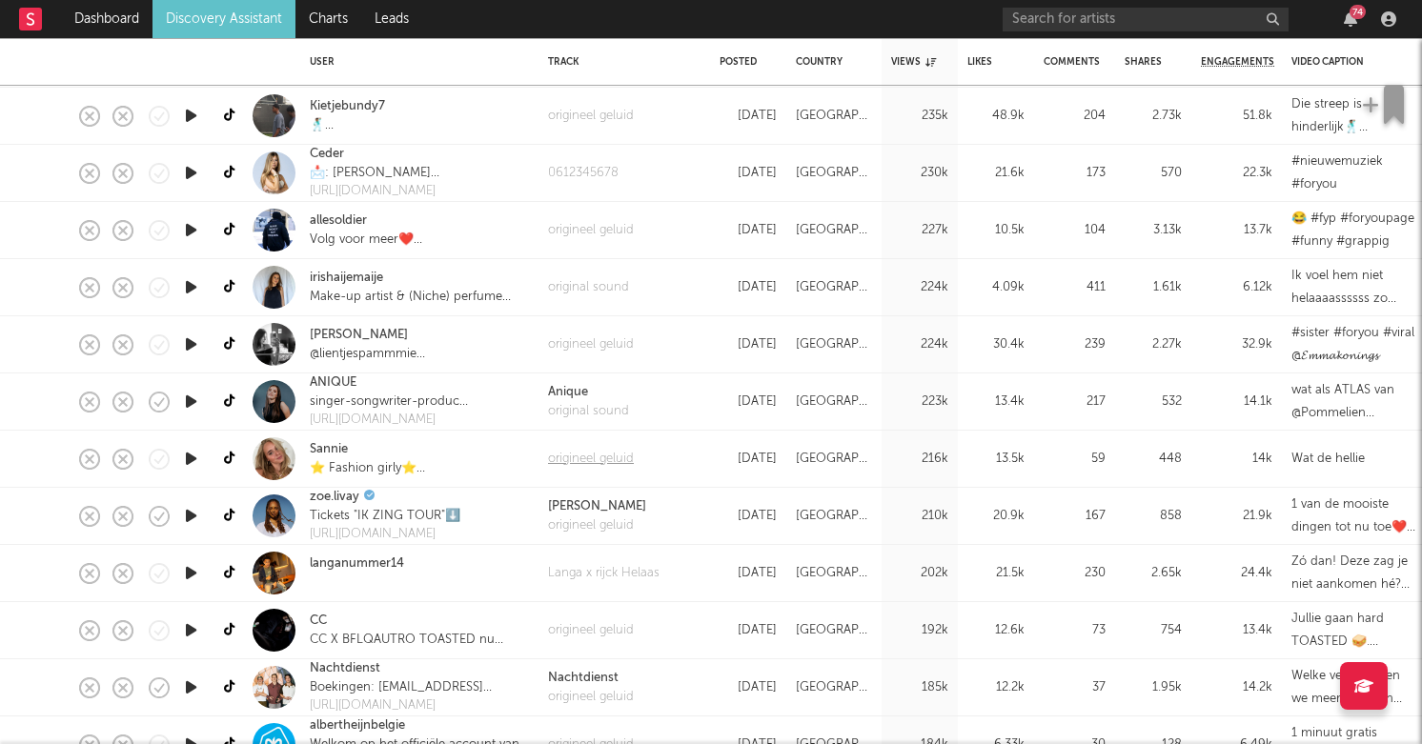
click at [567, 459] on div "origineel geluid" at bounding box center [591, 459] width 86 height 19
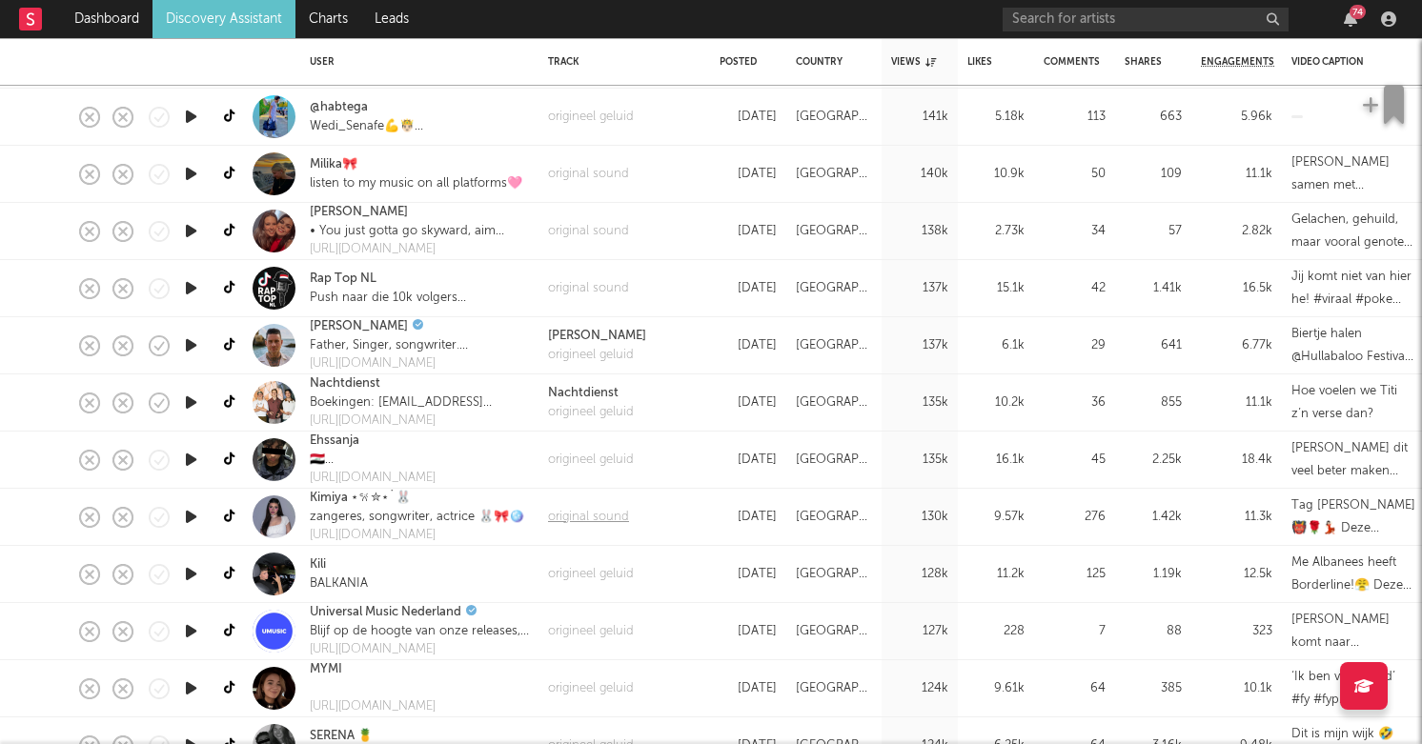
click at [599, 509] on div "original sound" at bounding box center [588, 517] width 81 height 19
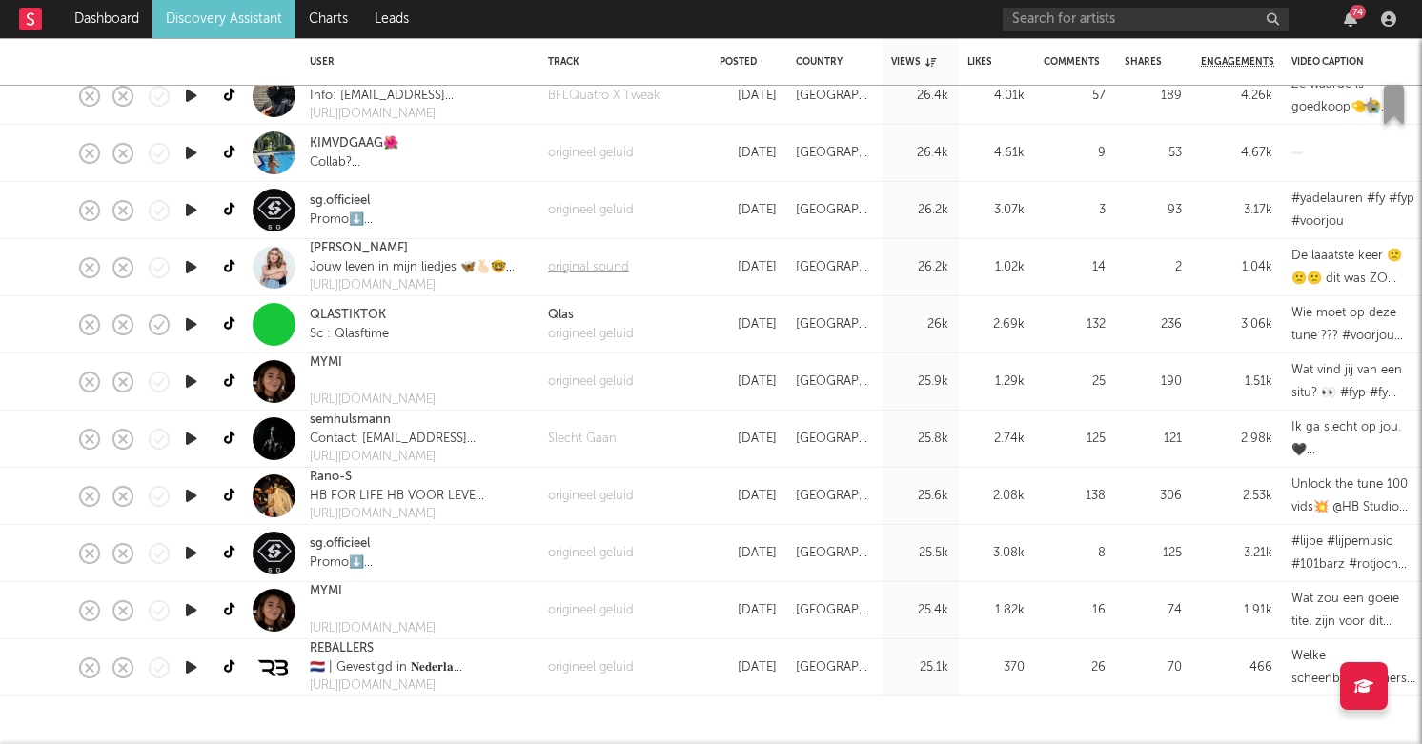
click at [595, 268] on div "original sound" at bounding box center [588, 267] width 81 height 19
